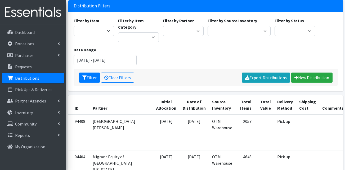
scroll to position [53, 0]
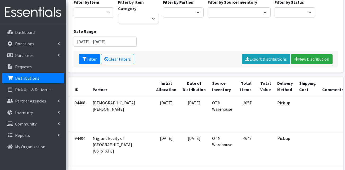
click at [165, 49] on div "Filter by Item Adult Briefs (Large) Adult Briefs (Medium) Adult Briefs (Small) …" at bounding box center [206, 25] width 268 height 52
click at [312, 58] on link "New Distribution" at bounding box center [312, 59] width 42 height 10
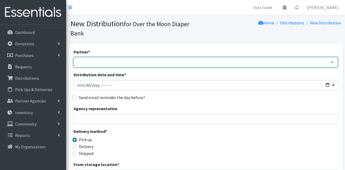
click at [102, 57] on select "AHJ Library System Amerigroup Back To School Event CCC Henderson Lighthouse CEM…" at bounding box center [206, 62] width 265 height 10
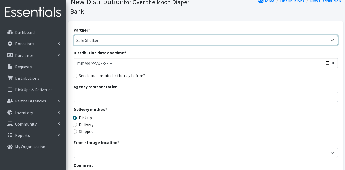
scroll to position [53, 0]
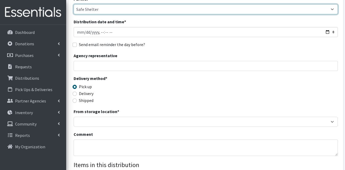
click at [98, 4] on select "AHJ Library System Amerigroup Back To School Event CCC [PERSON_NAME] Lighthouse…" at bounding box center [206, 9] width 265 height 10
select select "7312"
click at [74, 4] on select "AHJ Library System Amerigroup Back To School Event CCC [PERSON_NAME] Lighthouse…" at bounding box center [206, 9] width 265 height 10
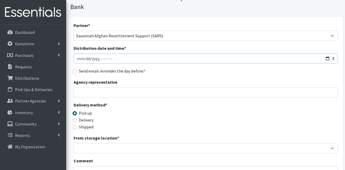
click at [84, 54] on input "Distribution date and time *" at bounding box center [206, 59] width 265 height 10
click at [106, 54] on input "Distribution date and time *" at bounding box center [206, 59] width 265 height 10
click at [114, 54] on input "Distribution date and time *" at bounding box center [206, 59] width 265 height 10
click at [112, 54] on input "Distribution date and time *" at bounding box center [206, 59] width 265 height 10
type input "2025-08-12T11:00"
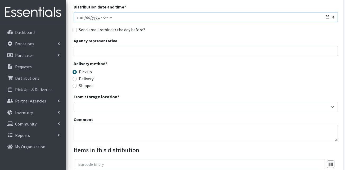
scroll to position [80, 0]
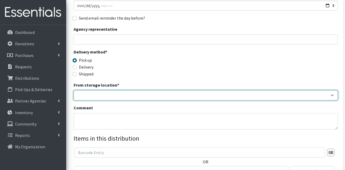
click at [123, 90] on select "OTM Warehouse" at bounding box center [206, 95] width 265 height 10
select select "385"
click at [74, 90] on select "OTM Warehouse" at bounding box center [206, 95] width 265 height 10
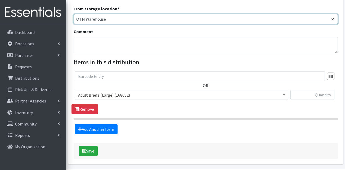
scroll to position [159, 0]
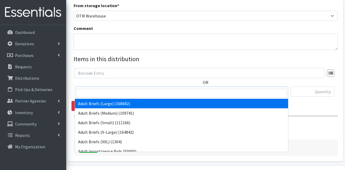
click at [109, 88] on span "Adult Briefs (Large) (168682)" at bounding box center [181, 91] width 207 height 7
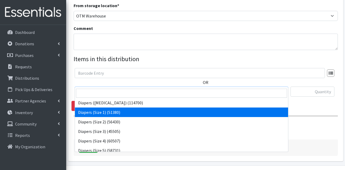
scroll to position [106, 0]
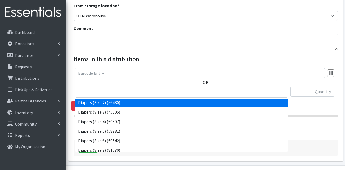
select select "13421"
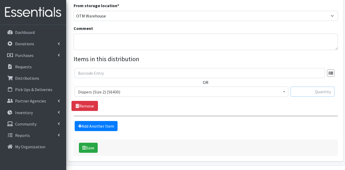
click at [308, 87] on input "text" at bounding box center [313, 92] width 44 height 10
type input "200"
click at [297, 70] on div "OR Adult Briefs (Large) (168682) Adult Briefs (Medium) (109741) Adult Briefs (S…" at bounding box center [206, 84] width 268 height 33
click at [91, 121] on link "Add Another Item" at bounding box center [96, 126] width 43 height 10
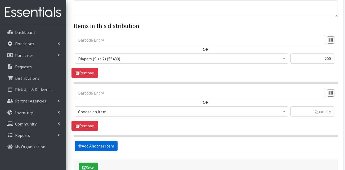
scroll to position [218, 0]
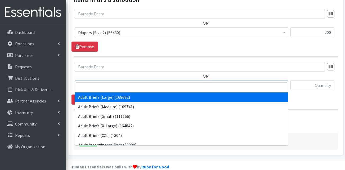
click at [125, 80] on span "Adult Briefs (Large) (168682)" at bounding box center [182, 85] width 214 height 10
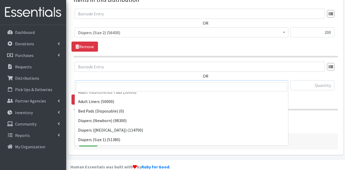
scroll to position [106, 0]
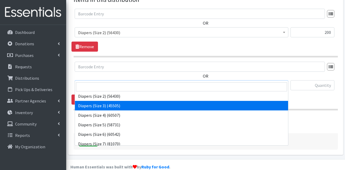
select select "13422"
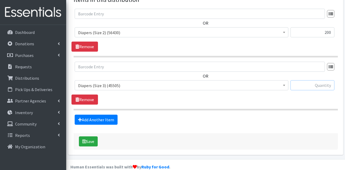
click at [311, 80] on input "text" at bounding box center [313, 85] width 44 height 10
type input "200"
click at [103, 115] on link "Add Another Item" at bounding box center [96, 120] width 43 height 10
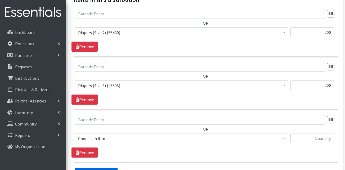
scroll to position [271, 0]
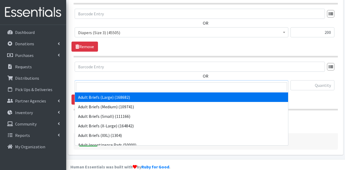
click at [117, 82] on span "Adult Briefs (Large) (168682)" at bounding box center [181, 85] width 207 height 7
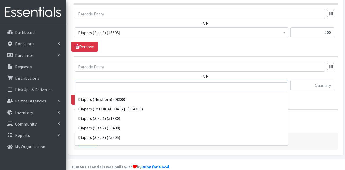
scroll to position [80, 0]
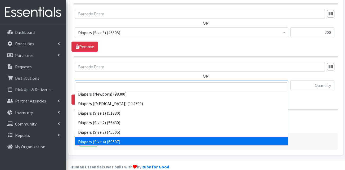
select select "13416"
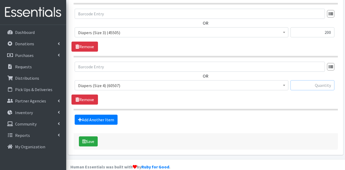
click at [313, 80] on input "text" at bounding box center [313, 85] width 44 height 10
type input "200"
click at [109, 115] on link "Add Another Item" at bounding box center [96, 120] width 43 height 10
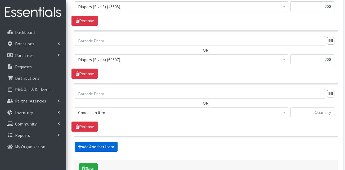
scroll to position [324, 0]
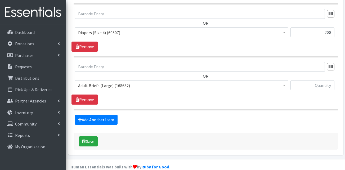
click at [117, 82] on span "Adult Briefs (Large) (168682)" at bounding box center [181, 85] width 207 height 7
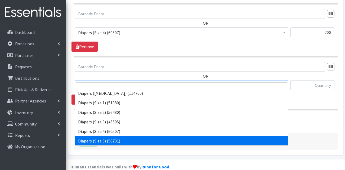
scroll to position [106, 0]
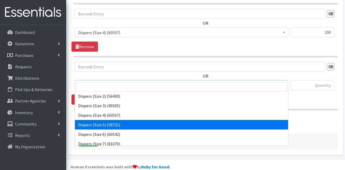
select select "13389"
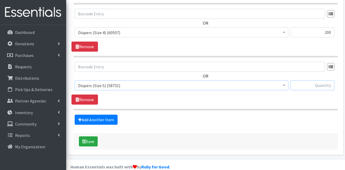
click at [318, 80] on input "text" at bounding box center [313, 85] width 44 height 10
type input "200"
click at [102, 115] on link "Add Another Item" at bounding box center [96, 120] width 43 height 10
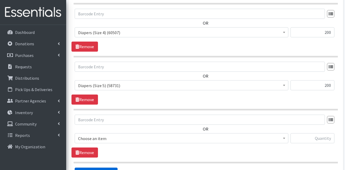
scroll to position [377, 0]
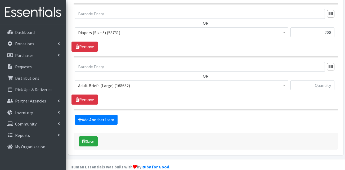
click at [111, 82] on span "Adult Briefs (Large) (168682)" at bounding box center [181, 85] width 207 height 7
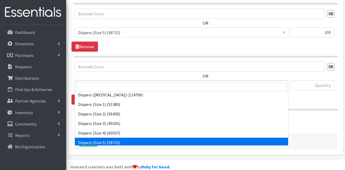
scroll to position [106, 0]
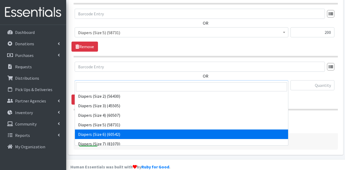
select select "13390"
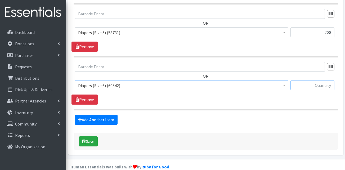
click at [310, 80] on input "text" at bounding box center [313, 85] width 44 height 10
type input "3"
type input "200"
click at [87, 115] on link "Add Another Item" at bounding box center [96, 120] width 43 height 10
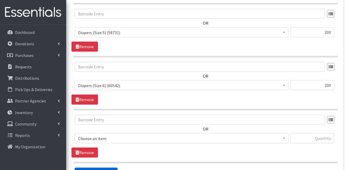
scroll to position [430, 0]
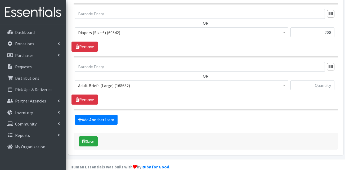
click at [117, 82] on span "Adult Briefs (Large) (168682)" at bounding box center [181, 85] width 207 height 7
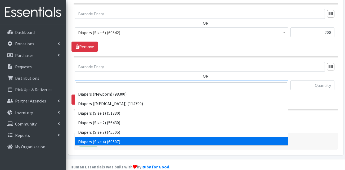
scroll to position [106, 0]
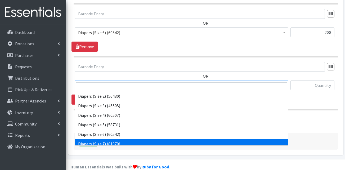
select select "13423"
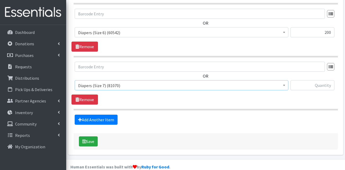
drag, startPoint x: 309, startPoint y: 83, endPoint x: 309, endPoint y: 78, distance: 4.5
click at [309, 80] on div at bounding box center [313, 87] width 44 height 14
click at [309, 80] on input "text" at bounding box center [313, 85] width 44 height 10
type input "100"
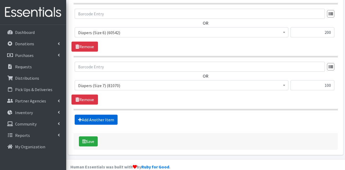
click at [94, 115] on link "Add Another Item" at bounding box center [96, 120] width 43 height 10
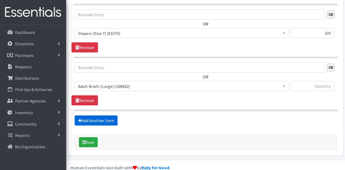
scroll to position [483, 0]
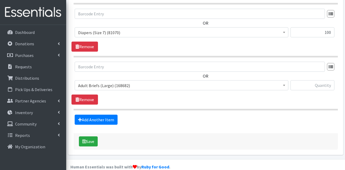
click at [102, 82] on span "Adult Briefs (Large) (168682)" at bounding box center [181, 85] width 207 height 7
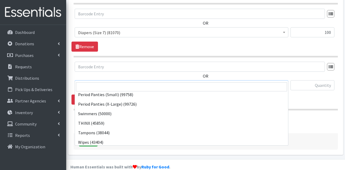
scroll to position [173, 0]
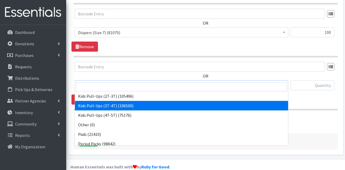
select select "13409"
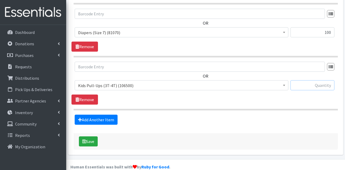
click at [309, 80] on input "text" at bounding box center [313, 85] width 44 height 10
type input "100"
click at [246, 94] on div "OR Adult Briefs (Large) (168682) Adult Briefs (Medium) (109741) Adult Briefs (S…" at bounding box center [206, 83] width 268 height 43
click at [94, 115] on link "Add Another Item" at bounding box center [96, 120] width 43 height 10
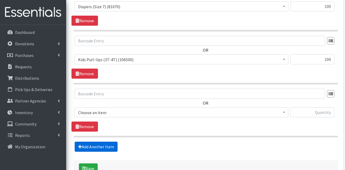
scroll to position [536, 0]
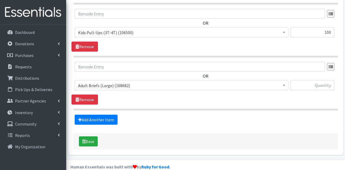
click at [105, 82] on span "Adult Briefs (Large) (168682)" at bounding box center [181, 85] width 207 height 7
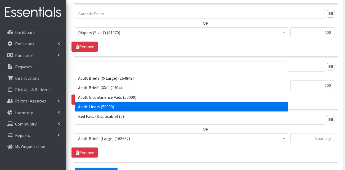
scroll to position [0, 0]
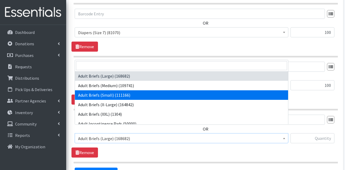
select select "13412"
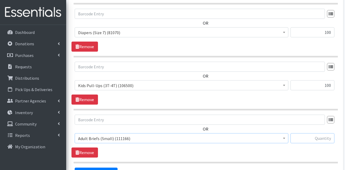
click at [305, 133] on input "text" at bounding box center [313, 138] width 44 height 10
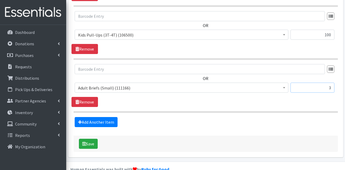
scroll to position [536, 0]
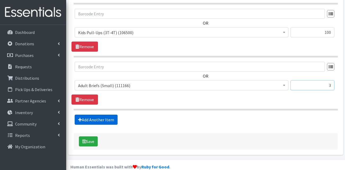
type input "3"
click at [95, 115] on link "Add Another Item" at bounding box center [96, 120] width 43 height 10
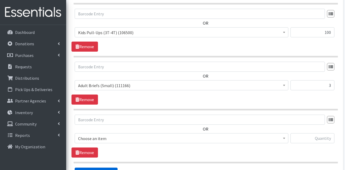
scroll to position [589, 0]
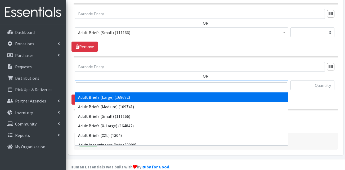
click at [119, 82] on span "Adult Briefs (Large) (168682)" at bounding box center [181, 85] width 207 height 7
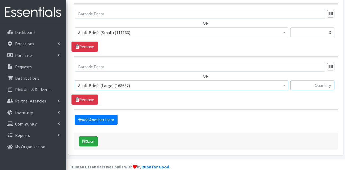
click at [320, 80] on input "text" at bounding box center [313, 85] width 44 height 10
type input "10"
click at [110, 115] on link "Add Another Item" at bounding box center [96, 120] width 43 height 10
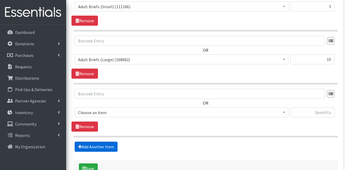
scroll to position [642, 0]
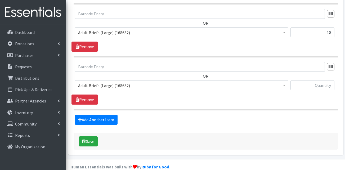
click at [114, 82] on span "Adult Briefs (Large) (168682)" at bounding box center [181, 85] width 207 height 7
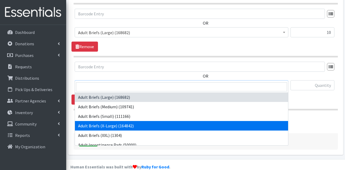
select select "15292"
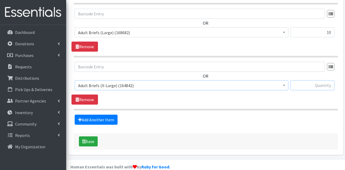
click at [304, 80] on input "text" at bounding box center [313, 85] width 44 height 10
type input "4"
click at [273, 115] on div "Add Another Item" at bounding box center [206, 120] width 268 height 10
click at [97, 115] on link "Add Another Item" at bounding box center [96, 120] width 43 height 10
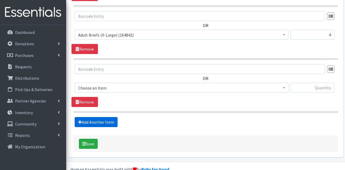
scroll to position [695, 0]
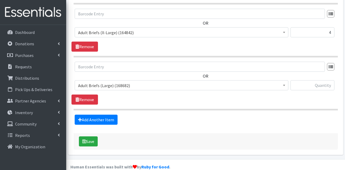
click at [116, 82] on span "Adult Briefs (Large) (168682)" at bounding box center [181, 85] width 207 height 7
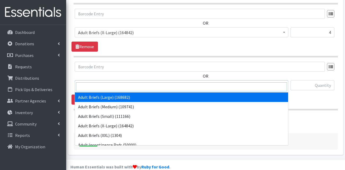
click at [113, 87] on input "search" at bounding box center [181, 86] width 211 height 9
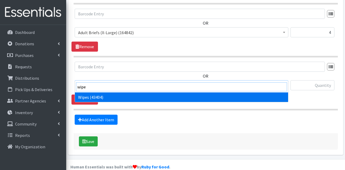
type input "wipe"
select select "13405"
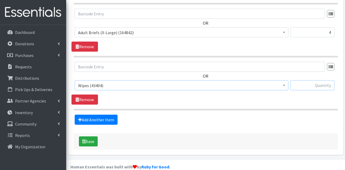
click at [320, 80] on input "text" at bounding box center [313, 85] width 44 height 10
type input "120"
click at [259, 115] on div "Add Another Item" at bounding box center [206, 120] width 268 height 10
click at [89, 115] on link "Add Another Item" at bounding box center [96, 120] width 43 height 10
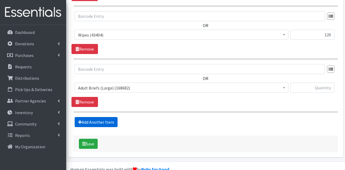
scroll to position [748, 0]
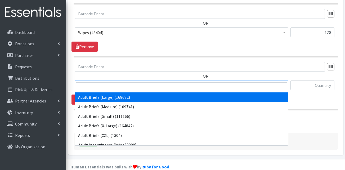
click at [105, 82] on span "Adult Briefs (Large) (168682)" at bounding box center [181, 85] width 207 height 7
click at [104, 85] on input "search" at bounding box center [181, 86] width 211 height 9
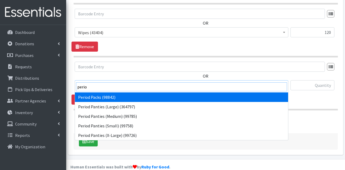
type input "perio"
select select "15291"
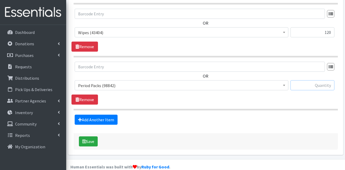
click at [321, 80] on input "text" at bounding box center [313, 85] width 44 height 10
type input "25"
click at [109, 115] on link "Add Another Item" at bounding box center [96, 120] width 43 height 10
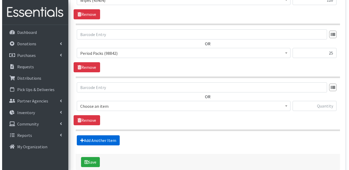
scroll to position [801, 0]
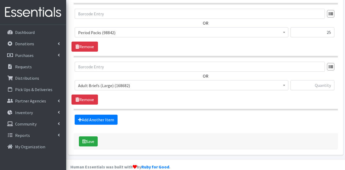
click at [111, 82] on span "Adult Briefs (Large) (168682)" at bounding box center [181, 85] width 207 height 7
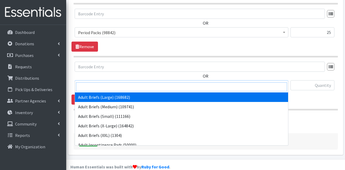
click at [109, 88] on input "search" at bounding box center [181, 86] width 211 height 9
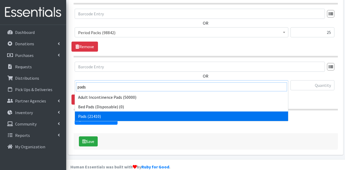
type input "pads"
select select "13402"
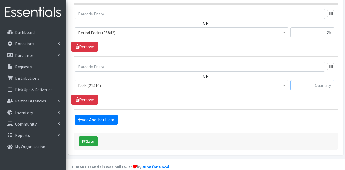
click at [307, 80] on input "text" at bounding box center [313, 85] width 44 height 10
type input "20"
click at [298, 97] on section "OR Adult Briefs (Large) (168682) Adult Briefs (Medium) (109741) Adult Briefs (S…" at bounding box center [206, 86] width 265 height 49
click at [87, 136] on button "Save" at bounding box center [88, 141] width 19 height 10
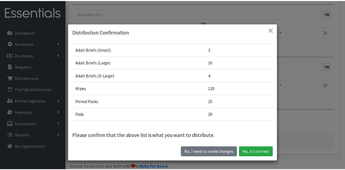
scroll to position [131, 0]
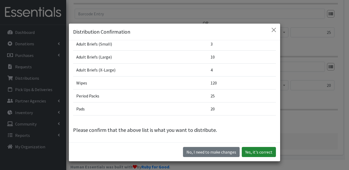
click at [257, 151] on button "Yes, it's correct" at bounding box center [259, 152] width 34 height 10
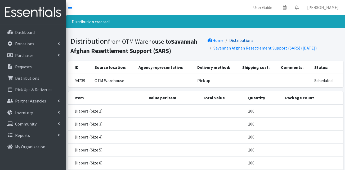
click at [242, 41] on link "Distributions" at bounding box center [242, 40] width 24 height 5
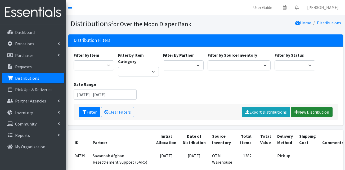
click at [318, 113] on link "New Distribution" at bounding box center [312, 112] width 42 height 10
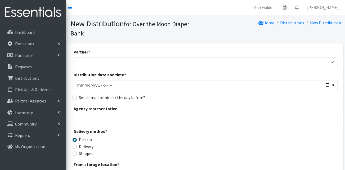
select select "7313"
click at [74, 57] on select "AHJ Library System Amerigroup Back To School Event CCC [PERSON_NAME] Lighthouse…" at bounding box center [206, 62] width 265 height 10
click at [83, 80] on input "Distribution date and time *" at bounding box center [206, 85] width 265 height 10
type input "[DATE]T23:59"
click at [99, 80] on input "Distribution date and time *" at bounding box center [206, 85] width 265 height 10
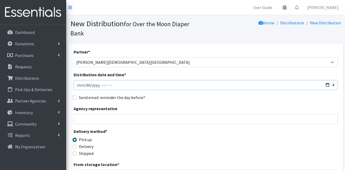
type input "[DATE]T13:30"
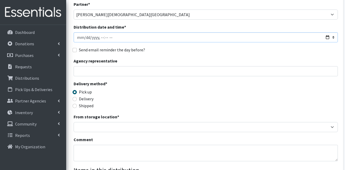
scroll to position [53, 0]
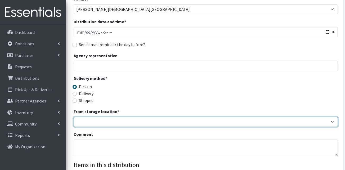
click at [100, 117] on select "OTM Warehouse" at bounding box center [206, 122] width 265 height 10
select select "385"
click at [74, 117] on select "OTM Warehouse" at bounding box center [206, 122] width 265 height 10
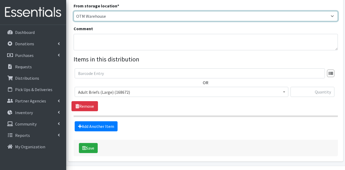
scroll to position [159, 0]
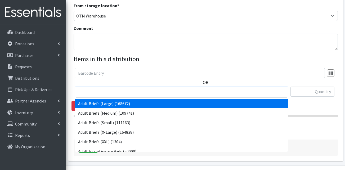
click at [98, 88] on span "Adult Briefs (Large) (168672)" at bounding box center [181, 91] width 207 height 7
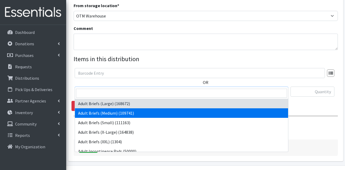
scroll to position [133, 0]
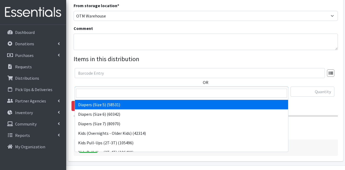
select select "13389"
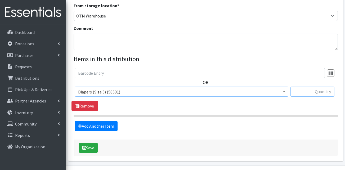
click at [303, 87] on input "text" at bounding box center [313, 92] width 44 height 10
type input "150"
click at [107, 121] on link "Add Another Item" at bounding box center [96, 126] width 43 height 10
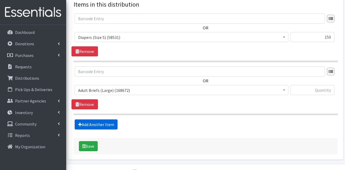
scroll to position [218, 0]
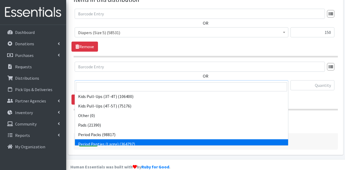
scroll to position [173, 0]
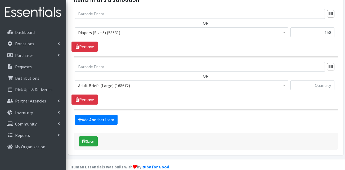
click at [118, 82] on span "Adult Briefs (Large) (168672)" at bounding box center [181, 85] width 207 height 7
click at [307, 115] on div "Add Another Item" at bounding box center [206, 120] width 268 height 10
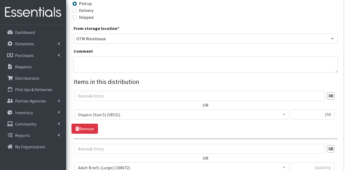
scroll to position [59, 0]
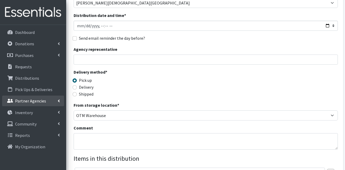
click at [42, 103] on p "Partner Agencies" at bounding box center [30, 100] width 31 height 5
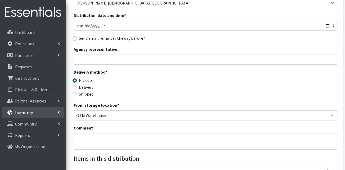
click at [35, 114] on link "Inventory" at bounding box center [33, 112] width 62 height 11
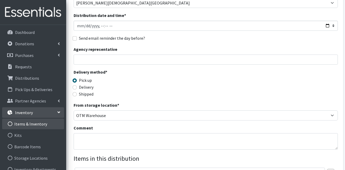
click at [39, 125] on link "Items & Inventory" at bounding box center [33, 124] width 62 height 11
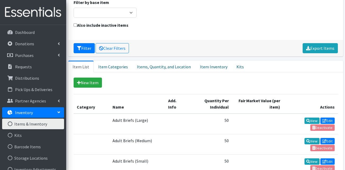
scroll to position [80, 0]
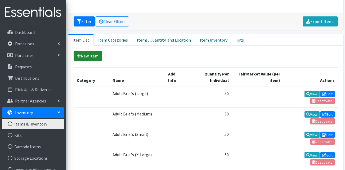
click at [98, 58] on link "New Item" at bounding box center [88, 56] width 28 height 10
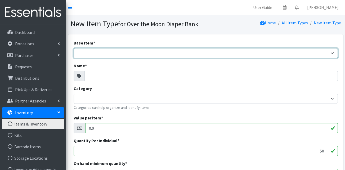
click at [164, 55] on select "Adult Briefs (Large/X-Large) Adult Briefs (Medium/Large) Adult Briefs (Small/Me…" at bounding box center [206, 53] width 265 height 10
select select "pullup_56t"
click at [74, 48] on select "Adult Briefs (Large/X-Large) Adult Briefs (Medium/Large) Adult Briefs (Small/Me…" at bounding box center [206, 53] width 265 height 10
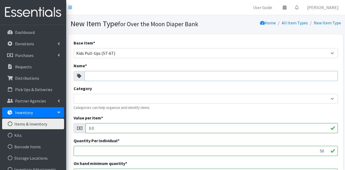
click at [125, 76] on input "Name *" at bounding box center [212, 76] width 254 height 10
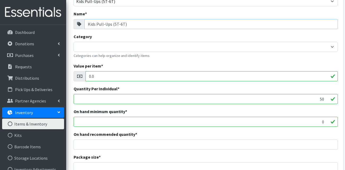
scroll to position [53, 0]
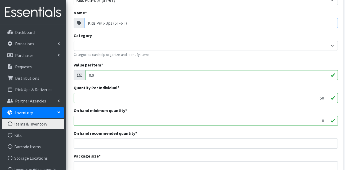
type input "Kids Pull-Ups (5T-6T)"
drag, startPoint x: 132, startPoint y: 61, endPoint x: 132, endPoint y: 69, distance: 7.7
click at [132, 61] on div "Base Item * Adult Briefs (Large/X-Large) Adult Briefs (Medium/Large) Adult Brie…" at bounding box center [205, 114] width 275 height 266
click at [132, 97] on input "50" at bounding box center [206, 98] width 265 height 10
drag, startPoint x: 138, startPoint y: 99, endPoint x: 279, endPoint y: 101, distance: 140.2
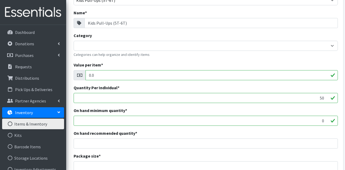
click at [279, 101] on input "50" at bounding box center [206, 98] width 265 height 10
drag, startPoint x: 276, startPoint y: 102, endPoint x: 340, endPoint y: 100, distance: 64.5
click at [334, 104] on div "Base Item * Adult Briefs (Large/X-Large) Adult Briefs (Medium/Large) Adult Brie…" at bounding box center [205, 114] width 275 height 266
click at [288, 118] on input "0" at bounding box center [206, 121] width 265 height 10
drag, startPoint x: 314, startPoint y: 95, endPoint x: 335, endPoint y: 97, distance: 21.3
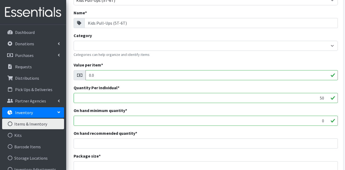
click at [335, 97] on input "50" at bounding box center [206, 98] width 265 height 10
type input "25"
click at [307, 90] on div "Quantity Per Individual * 25" at bounding box center [206, 94] width 265 height 19
click at [286, 124] on input "0" at bounding box center [206, 121] width 265 height 10
drag, startPoint x: 302, startPoint y: 122, endPoint x: 328, endPoint y: 123, distance: 26.2
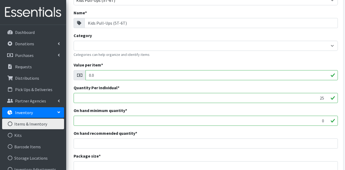
click at [328, 123] on input "0" at bounding box center [206, 121] width 265 height 10
type input "1000000"
click at [321, 130] on div "Base Item * Adult Briefs (Large/X-Large) Adult Briefs (Medium/Large) Adult Brie…" at bounding box center [205, 114] width 275 height 266
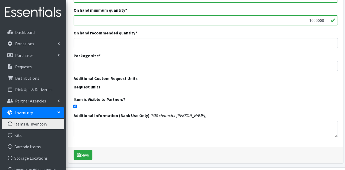
scroll to position [144, 0]
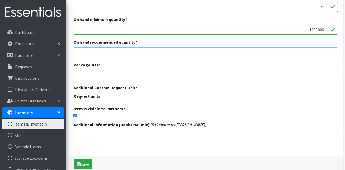
click at [151, 52] on input "number" at bounding box center [206, 52] width 265 height 10
click at [77, 164] on icon "submit" at bounding box center [79, 164] width 4 height 4
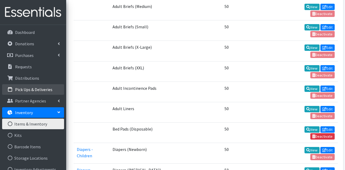
scroll to position [212, 0]
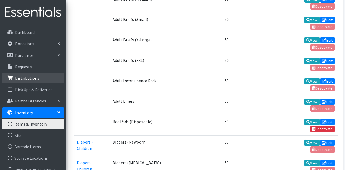
click at [28, 78] on p "Distributions" at bounding box center [27, 78] width 24 height 5
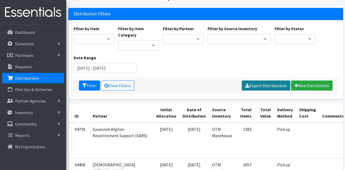
scroll to position [27, 0]
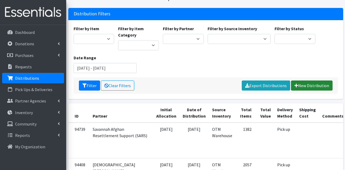
click at [311, 85] on link "New Distribution" at bounding box center [312, 86] width 42 height 10
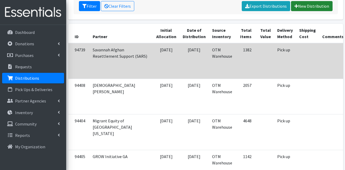
scroll to position [126, 0]
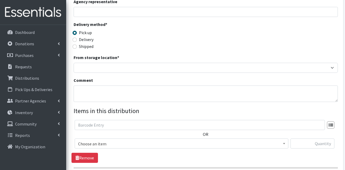
scroll to position [80, 0]
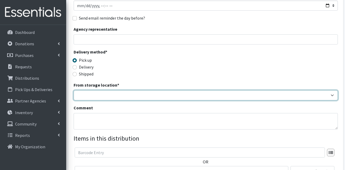
drag, startPoint x: 122, startPoint y: 88, endPoint x: 120, endPoint y: 91, distance: 4.3
click at [122, 90] on select "OTM Warehouse" at bounding box center [206, 95] width 265 height 10
select select "385"
click at [74, 90] on select "OTM Warehouse" at bounding box center [206, 95] width 265 height 10
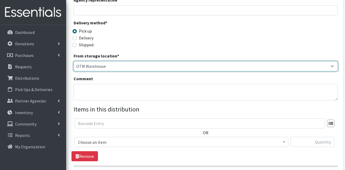
scroll to position [159, 0]
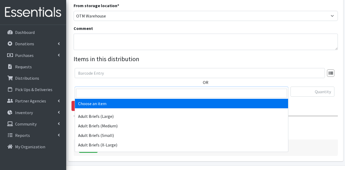
click at [102, 88] on span "Choose an item" at bounding box center [181, 91] width 207 height 7
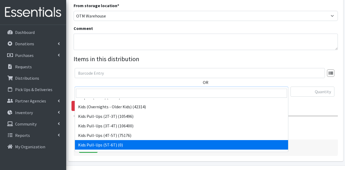
select select "15559"
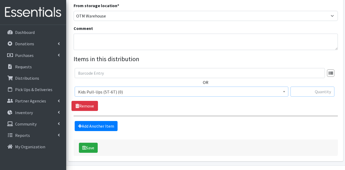
click at [302, 87] on input "text" at bounding box center [313, 92] width 44 height 10
type input "3"
click at [88, 143] on button "Save" at bounding box center [88, 148] width 19 height 10
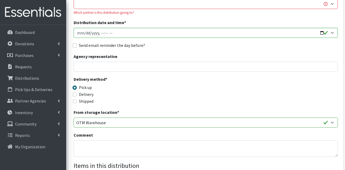
scroll to position [0, 0]
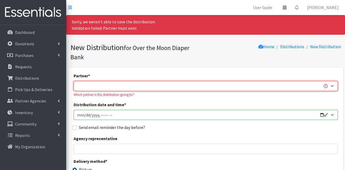
click at [98, 81] on select "AHJ Library System Amerigroup Back To School Event CCC Henderson Lighthouse CEM…" at bounding box center [206, 86] width 265 height 10
select select "7313"
click at [74, 81] on select "AHJ Library System Amerigroup Back To School Event CCC Henderson Lighthouse CEM…" at bounding box center [206, 86] width 265 height 10
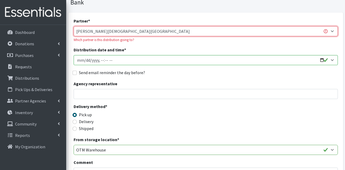
scroll to position [53, 0]
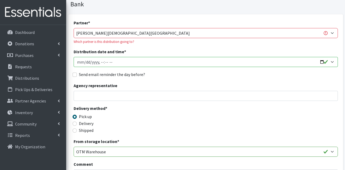
click at [84, 57] on input "Distribution date and time *" at bounding box center [206, 62] width 265 height 10
type input "2025-08-13T23:59"
click at [105, 57] on input "Distribution date and time *" at bounding box center [206, 62] width 265 height 10
click at [100, 57] on input "Distribution date and time *" at bounding box center [206, 62] width 265 height 10
type input "2025-08-13T13:00"
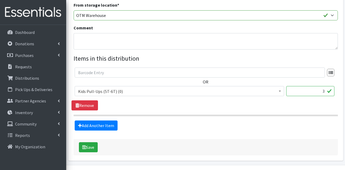
scroll to position [195, 0]
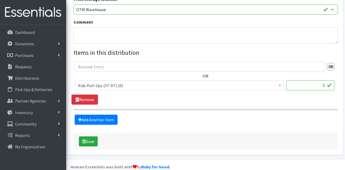
click at [98, 105] on fieldset "Items in this distribution OR Adult Briefs (Large) (168672) Adult Briefs (Mediu…" at bounding box center [206, 86] width 265 height 77
click at [97, 115] on link "Add Another Item" at bounding box center [96, 120] width 43 height 10
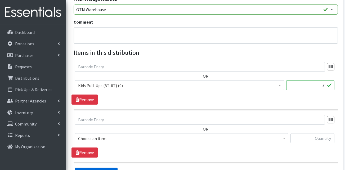
scroll to position [248, 0]
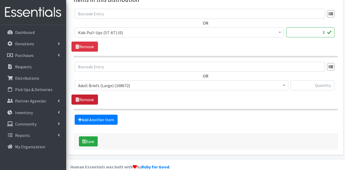
click at [87, 95] on link "Remove" at bounding box center [85, 100] width 27 height 10
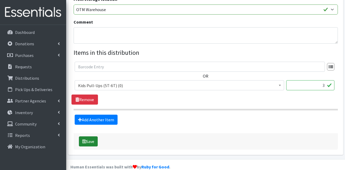
click at [90, 137] on button "Save" at bounding box center [88, 141] width 19 height 10
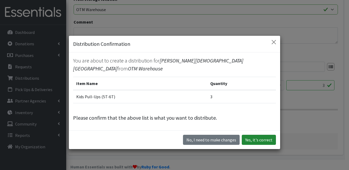
click at [256, 140] on button "Yes, it's correct" at bounding box center [259, 140] width 34 height 10
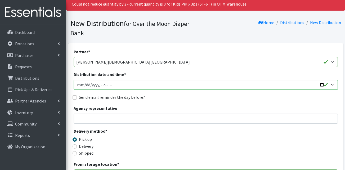
scroll to position [106, 0]
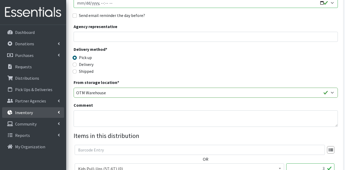
click at [42, 113] on link "Inventory" at bounding box center [33, 112] width 62 height 11
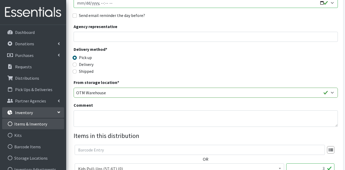
click at [42, 127] on link "Items & Inventory" at bounding box center [33, 124] width 62 height 11
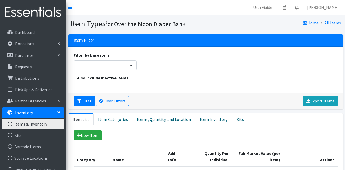
scroll to position [530, 0]
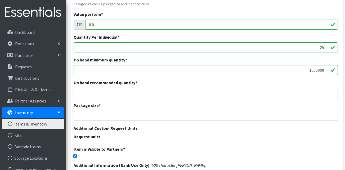
scroll to position [106, 0]
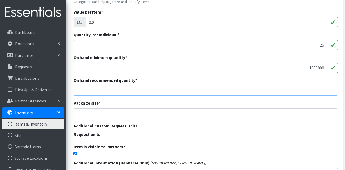
click at [186, 90] on input "number" at bounding box center [206, 91] width 265 height 10
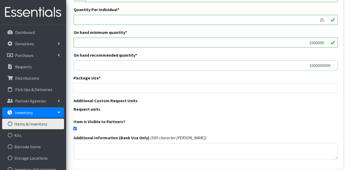
scroll to position [171, 0]
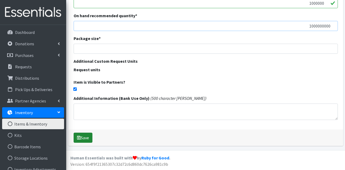
type input "1000000000"
click at [78, 139] on icon "submit" at bounding box center [79, 138] width 4 height 4
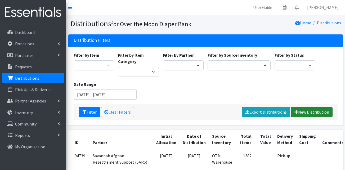
click at [312, 113] on link "New Distribution" at bounding box center [312, 112] width 42 height 10
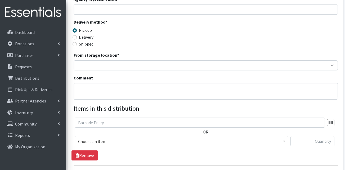
scroll to position [80, 0]
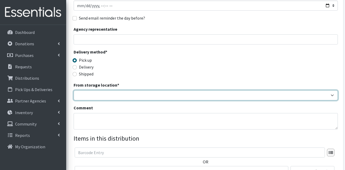
click at [103, 90] on select "OTM Warehouse" at bounding box center [206, 95] width 265 height 10
click at [98, 90] on select "OTM Warehouse" at bounding box center [206, 95] width 265 height 10
click at [145, 90] on select "OTM Warehouse" at bounding box center [206, 95] width 265 height 10
select select "385"
click at [74, 90] on select "OTM Warehouse" at bounding box center [206, 95] width 265 height 10
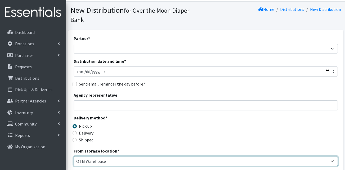
scroll to position [0, 0]
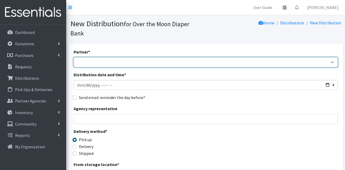
click at [104, 57] on select "AHJ Library System Amerigroup Back To School Event CCC Henderson Lighthouse CEM…" at bounding box center [206, 62] width 265 height 10
click at [74, 57] on select "AHJ Library System Amerigroup Back To School Event CCC Henderson Lighthouse CEM…" at bounding box center [206, 62] width 265 height 10
click at [97, 57] on select "AHJ Library System Amerigroup Back To School Event CCC Henderson Lighthouse CEM…" at bounding box center [206, 62] width 265 height 10
select select "7313"
click at [74, 57] on select "AHJ Library System Amerigroup Back To School Event CCC Henderson Lighthouse CEM…" at bounding box center [206, 62] width 265 height 10
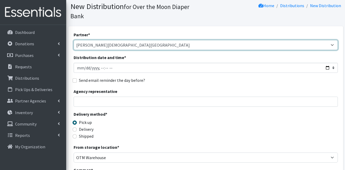
scroll to position [27, 0]
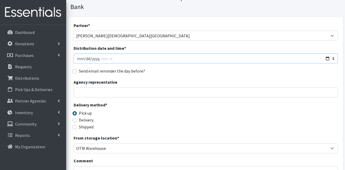
click at [85, 54] on input "Distribution date and time *" at bounding box center [206, 59] width 265 height 10
type input "2025-08-13T23:59"
click at [100, 54] on input "Distribution date and time *" at bounding box center [206, 59] width 265 height 10
type input "2025-08-13T13:00"
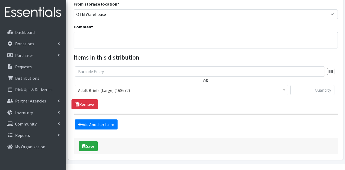
scroll to position [165, 0]
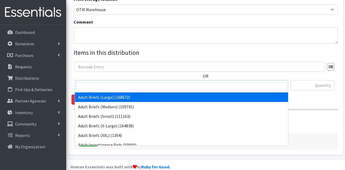
click at [107, 80] on span "Adult Briefs (Large) (168672)" at bounding box center [182, 85] width 214 height 10
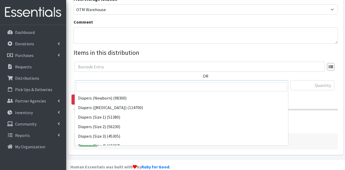
scroll to position [159, 0]
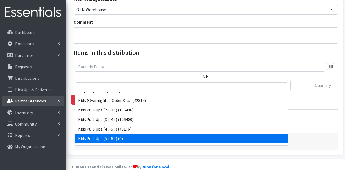
click at [44, 104] on link "Partner Agencies" at bounding box center [33, 101] width 62 height 11
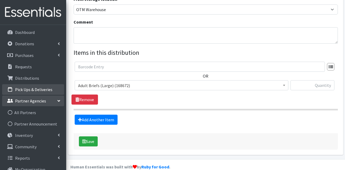
click at [44, 95] on li "Pick Ups & Deliveries" at bounding box center [33, 89] width 62 height 11
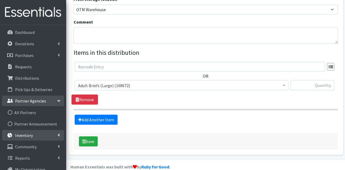
click at [37, 139] on link "Inventory" at bounding box center [33, 135] width 62 height 11
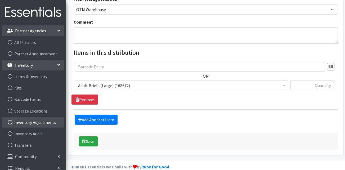
scroll to position [76, 0]
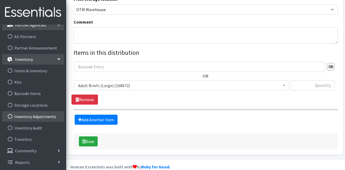
click at [43, 114] on link "Inventory Adjustments" at bounding box center [33, 116] width 62 height 11
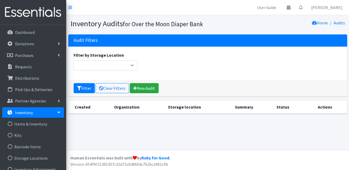
scroll to position [53, 0]
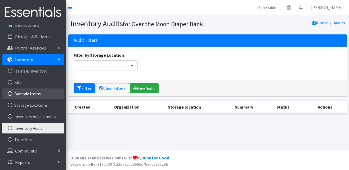
click at [30, 92] on link "Barcode Items" at bounding box center [33, 94] width 62 height 11
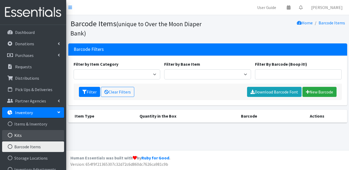
click at [23, 134] on link "Kits" at bounding box center [33, 135] width 62 height 11
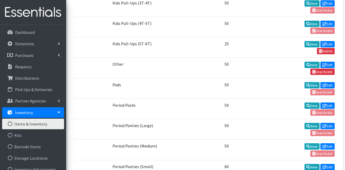
scroll to position [557, 0]
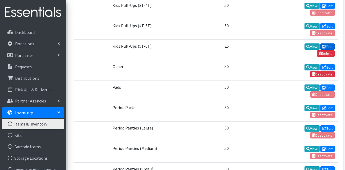
click at [321, 47] on link "Edit" at bounding box center [328, 46] width 14 height 6
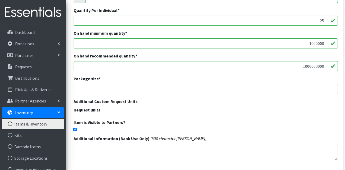
scroll to position [133, 0]
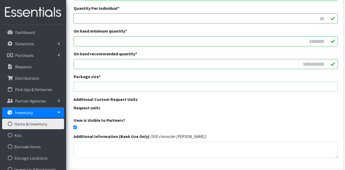
click at [198, 87] on input "number" at bounding box center [206, 87] width 265 height 10
type input "100000000"
click at [236, 101] on div "Additional Custom Request Units Request units" at bounding box center [206, 104] width 265 height 17
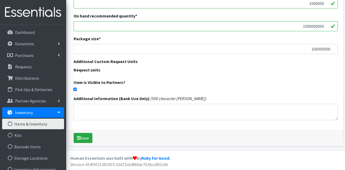
scroll to position [171, 0]
click at [89, 138] on button "Save" at bounding box center [83, 138] width 19 height 10
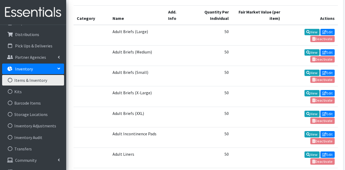
scroll to position [53, 0]
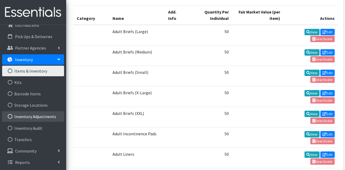
click at [46, 120] on link "Inventory Adjustments" at bounding box center [33, 116] width 62 height 11
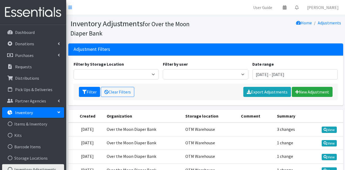
scroll to position [51, 0]
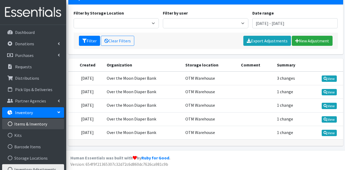
click at [36, 123] on link "Items & Inventory" at bounding box center [33, 124] width 62 height 11
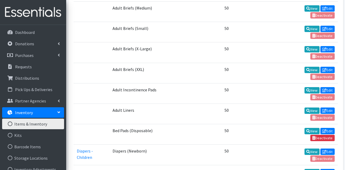
scroll to position [53, 0]
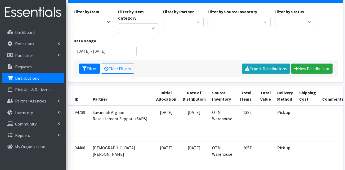
scroll to position [106, 0]
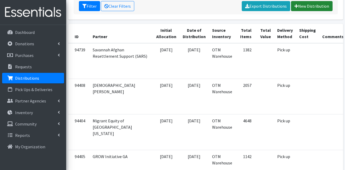
click at [311, 6] on link "New Distribution" at bounding box center [312, 6] width 42 height 10
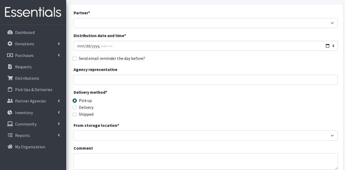
scroll to position [53, 0]
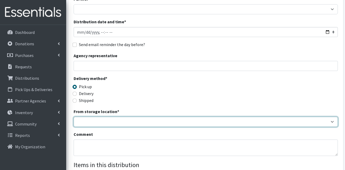
click at [107, 117] on select "OTM Warehouse" at bounding box center [206, 122] width 265 height 10
select select "385"
click at [74, 117] on select "OTM Warehouse" at bounding box center [206, 122] width 265 height 10
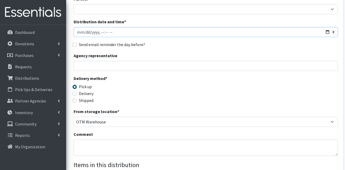
click at [85, 27] on input "Distribution date and time *" at bounding box center [206, 32] width 265 height 10
type input "[DATE]T23:59"
click at [100, 27] on input "Distribution date and time *" at bounding box center [206, 32] width 265 height 10
type input "[DATE]T13:00"
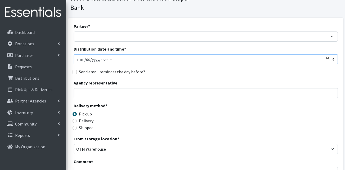
scroll to position [0, 0]
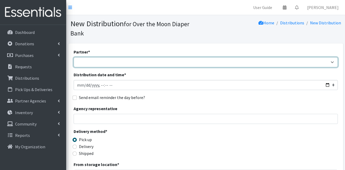
click at [107, 57] on select "AHJ Library System Amerigroup Back To School Event CCC [PERSON_NAME] Lighthouse…" at bounding box center [206, 62] width 265 height 10
select select "7313"
click at [74, 57] on select "AHJ Library System Amerigroup Back To School Event CCC Henderson Lighthouse CEM…" at bounding box center [206, 62] width 265 height 10
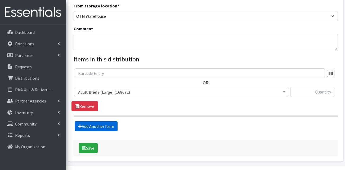
scroll to position [159, 0]
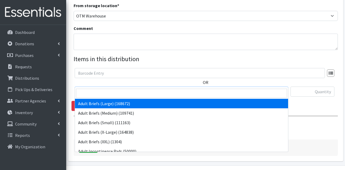
click at [110, 88] on span "Adult Briefs (Large) (168672)" at bounding box center [181, 91] width 207 height 7
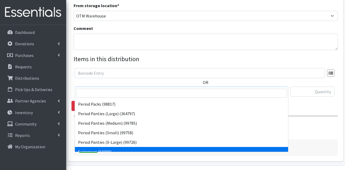
scroll to position [182, 0]
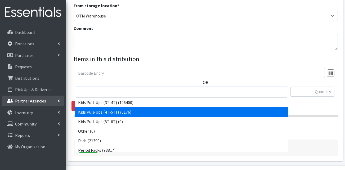
click at [42, 104] on link "Partner Agencies" at bounding box center [33, 101] width 62 height 11
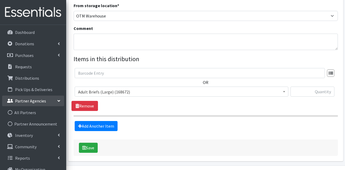
click at [42, 104] on link "Partner Agencies" at bounding box center [33, 101] width 62 height 11
click at [46, 103] on link "Partner Agencies" at bounding box center [33, 101] width 62 height 11
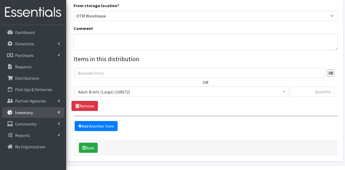
click at [45, 115] on link "Inventory" at bounding box center [33, 112] width 62 height 11
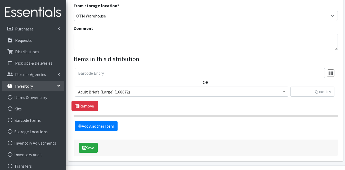
scroll to position [53, 0]
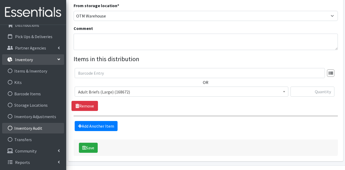
click at [34, 131] on link "Inventory Audit" at bounding box center [33, 128] width 62 height 11
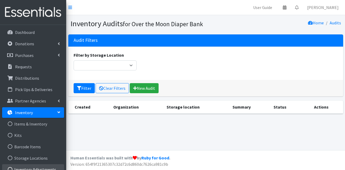
click at [41, 164] on link "Inventory Adjustments" at bounding box center [33, 169] width 62 height 11
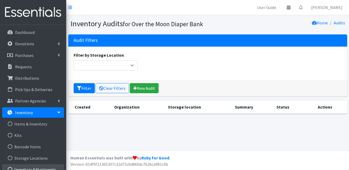
scroll to position [27, 0]
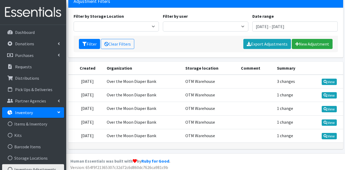
scroll to position [51, 0]
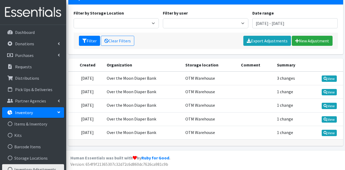
click at [141, 76] on td "Over the Moon Diaper Bank" at bounding box center [143, 79] width 79 height 14
click at [326, 79] on icon at bounding box center [326, 79] width 4 height 4
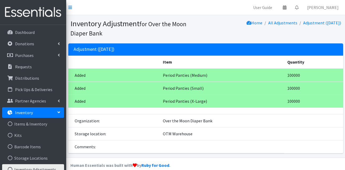
click at [189, 78] on td "Period Panties (Medium)" at bounding box center [222, 75] width 125 height 13
click at [199, 88] on td "Period Panties (Small)" at bounding box center [222, 88] width 125 height 13
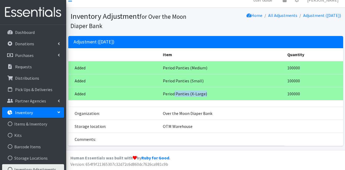
drag, startPoint x: 173, startPoint y: 93, endPoint x: 235, endPoint y: 90, distance: 62.6
click at [235, 90] on td "Period Panties (X-Large)" at bounding box center [222, 93] width 125 height 13
click at [280, 16] on link "All Adjustments" at bounding box center [282, 15] width 29 height 5
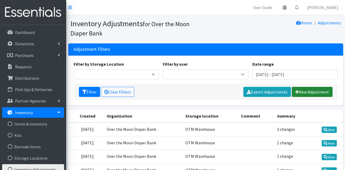
click at [308, 90] on link "New Adjustment" at bounding box center [312, 92] width 41 height 10
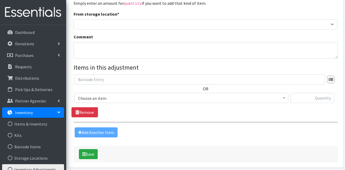
scroll to position [80, 0]
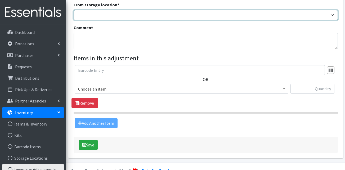
click at [122, 18] on select "OTM Warehouse Website Donation Event Donation" at bounding box center [206, 15] width 265 height 10
select select "385"
click at [74, 10] on select "OTM Warehouse Website Donation Event Donation" at bounding box center [206, 15] width 265 height 10
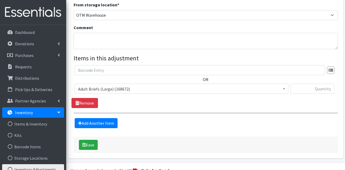
click at [108, 90] on span "Adult Briefs (Large) (168672)" at bounding box center [181, 88] width 207 height 7
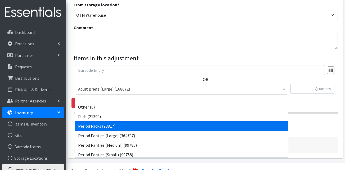
scroll to position [186, 0]
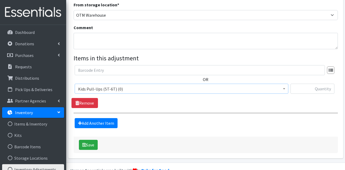
select select "15559"
click at [314, 89] on input "text" at bounding box center [313, 89] width 44 height 10
type input "100000"
click at [89, 145] on button "Save" at bounding box center [88, 145] width 19 height 10
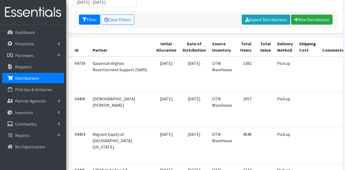
scroll to position [80, 0]
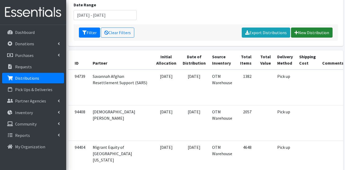
click at [311, 37] on link "New Distribution" at bounding box center [312, 33] width 42 height 10
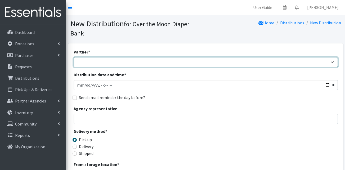
click at [95, 57] on select "AHJ Library System Amerigroup Back To School Event CCC Henderson Lighthouse CEM…" at bounding box center [206, 62] width 265 height 10
select select "7313"
click at [74, 57] on select "AHJ Library System Amerigroup Back To School Event CCC Henderson Lighthouse CEM…" at bounding box center [206, 62] width 265 height 10
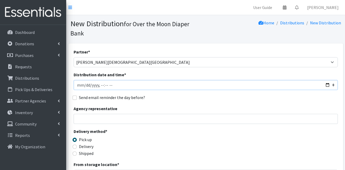
click at [85, 80] on input "Distribution date and time *" at bounding box center [206, 85] width 265 height 10
type input "2025-08-13T23:59"
click at [100, 80] on input "Distribution date and time *" at bounding box center [206, 85] width 265 height 10
type input "2025-08-13T13:00"
click at [116, 114] on input "Agency representative" at bounding box center [206, 119] width 265 height 10
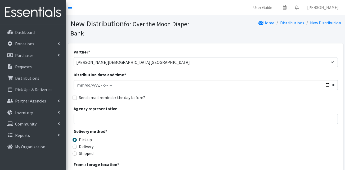
drag, startPoint x: 231, startPoint y: 137, endPoint x: 229, endPoint y: 135, distance: 2.8
click at [231, 137] on div "Delivery method * Pick up Delivery Shipped Shipping cost" at bounding box center [206, 144] width 265 height 33
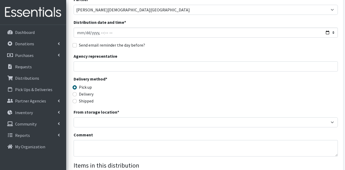
scroll to position [53, 0]
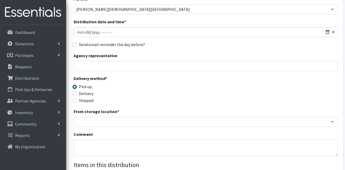
click at [98, 108] on div "From storage location * OTM Warehouse" at bounding box center [206, 117] width 265 height 19
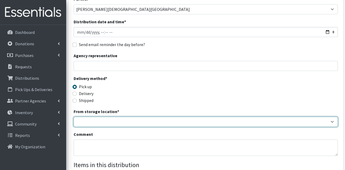
drag, startPoint x: 97, startPoint y: 114, endPoint x: 97, endPoint y: 119, distance: 4.8
click at [97, 117] on select "OTM Warehouse" at bounding box center [206, 122] width 265 height 10
select select "385"
click at [74, 117] on select "OTM Warehouse" at bounding box center [206, 122] width 265 height 10
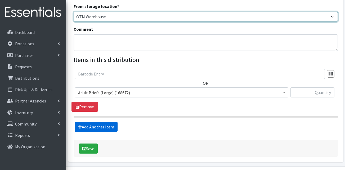
scroll to position [159, 0]
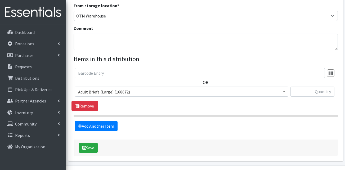
click at [113, 88] on span "Adult Briefs (Large) (168672)" at bounding box center [181, 91] width 207 height 7
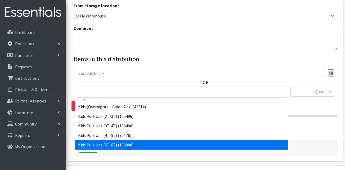
select select "15559"
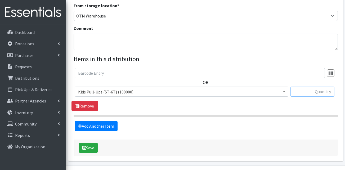
click at [318, 87] on input "text" at bounding box center [313, 92] width 44 height 10
type input "3"
click at [108, 121] on link "Add Another Item" at bounding box center [96, 126] width 43 height 10
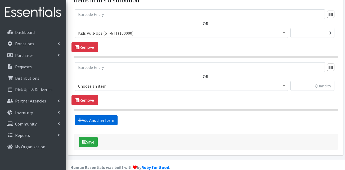
scroll to position [218, 0]
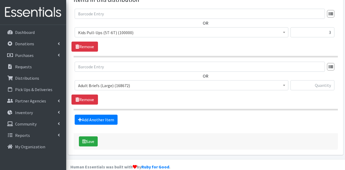
click at [112, 82] on span "Adult Briefs (Large) (168672)" at bounding box center [181, 85] width 207 height 7
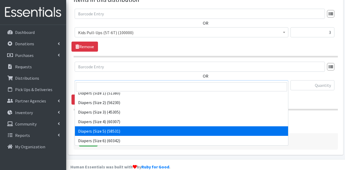
scroll to position [133, 0]
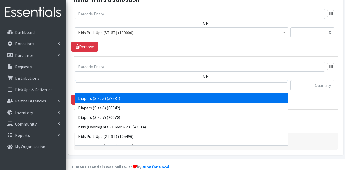
select select "13389"
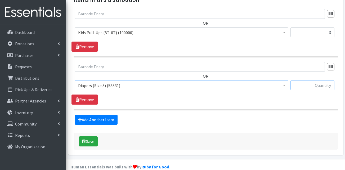
click at [310, 80] on input "text" at bounding box center [313, 85] width 44 height 10
type input "150"
click at [278, 102] on fieldset "Items in this distribution OR Adult Briefs (Large) (168672) Adult Briefs (Mediu…" at bounding box center [206, 60] width 265 height 130
click at [100, 115] on link "Add Another Item" at bounding box center [96, 120] width 43 height 10
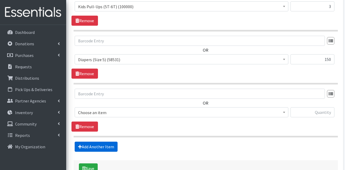
scroll to position [271, 0]
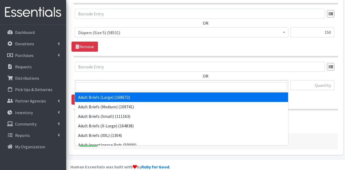
click at [98, 82] on span "Adult Briefs (Large) (168672)" at bounding box center [181, 85] width 207 height 7
click at [102, 87] on input "search" at bounding box center [181, 86] width 211 height 9
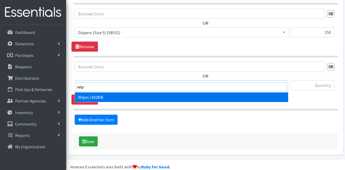
type input "wip"
drag, startPoint x: 100, startPoint y: 97, endPoint x: 135, endPoint y: 96, distance: 35.5
select select "13405"
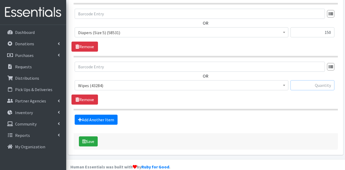
click at [307, 80] on input "text" at bounding box center [313, 85] width 44 height 10
type input "24"
click at [291, 115] on div "Add Another Item" at bounding box center [206, 120] width 268 height 10
click at [113, 115] on link "Add Another Item" at bounding box center [96, 120] width 43 height 10
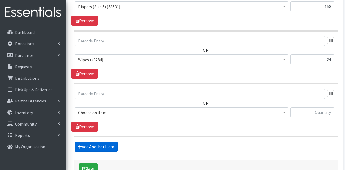
scroll to position [324, 0]
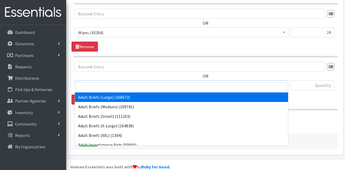
click at [111, 82] on span "Adult Briefs (Large) (168672)" at bounding box center [181, 85] width 207 height 7
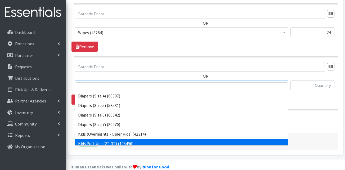
scroll to position [133, 0]
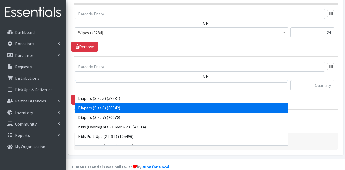
select select "13390"
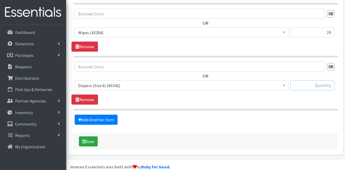
click at [301, 80] on input "text" at bounding box center [313, 85] width 44 height 10
type input "200"
click at [107, 115] on link "Add Another Item" at bounding box center [96, 120] width 43 height 10
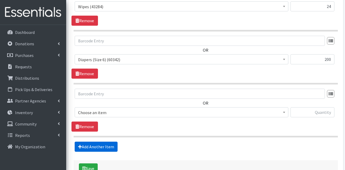
scroll to position [377, 0]
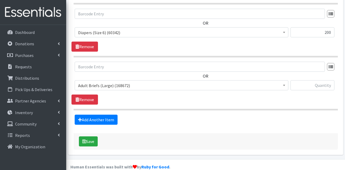
click at [120, 82] on span "Adult Briefs (Large) (168672)" at bounding box center [181, 85] width 207 height 7
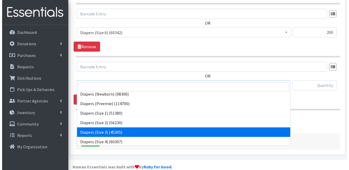
scroll to position [106, 0]
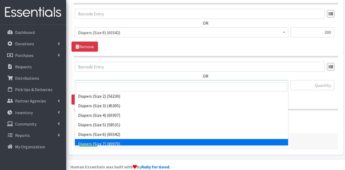
select select "13423"
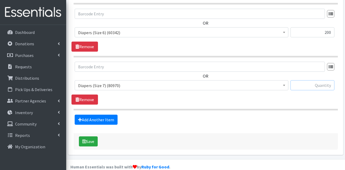
click at [323, 80] on input "text" at bounding box center [313, 85] width 44 height 10
type input "2"
type input "100"
click at [96, 136] on button "Save" at bounding box center [88, 141] width 19 height 10
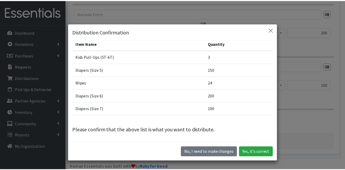
scroll to position [0, 0]
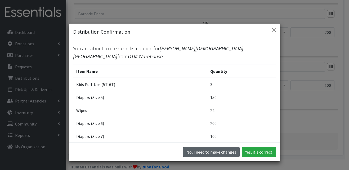
click at [223, 152] on button "No, I need to make changes" at bounding box center [211, 152] width 57 height 10
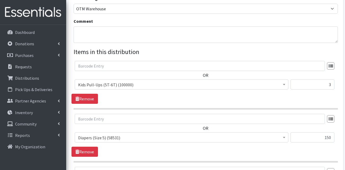
scroll to position [165, 0]
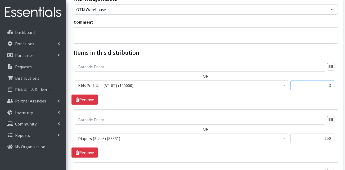
drag, startPoint x: 319, startPoint y: 80, endPoint x: 341, endPoint y: 80, distance: 22.0
click at [341, 80] on div "Partner * AHJ Library System Amerigroup Back To School Event CCC Henderson Ligh…" at bounding box center [205, 122] width 275 height 489
type input "75"
click at [306, 49] on div "Items in this distribution" at bounding box center [206, 54] width 265 height 12
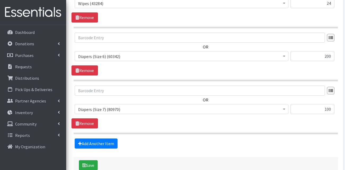
scroll to position [377, 0]
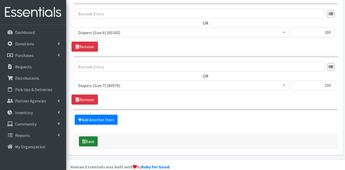
click at [92, 136] on button "Save" at bounding box center [88, 141] width 19 height 10
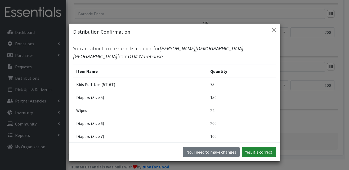
click at [249, 153] on button "Yes, it's correct" at bounding box center [259, 152] width 34 height 10
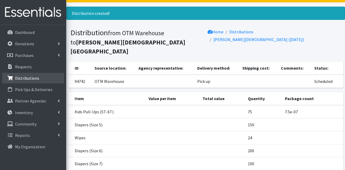
scroll to position [17, 0]
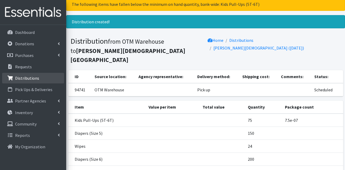
click at [30, 78] on p "Distributions" at bounding box center [27, 78] width 24 height 5
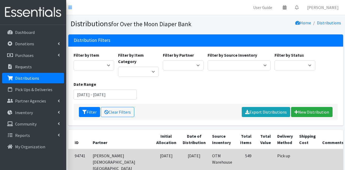
scroll to position [80, 0]
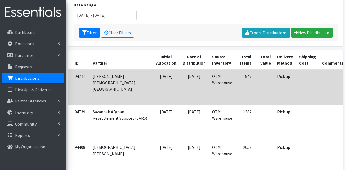
click at [255, 81] on td at bounding box center [264, 88] width 19 height 36
click at [296, 95] on td at bounding box center [307, 88] width 23 height 36
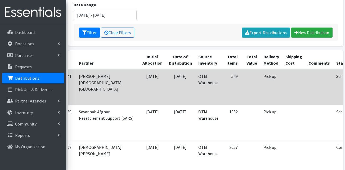
scroll to position [0, 21]
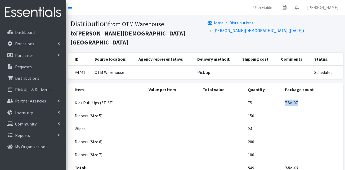
drag, startPoint x: 282, startPoint y: 93, endPoint x: 309, endPoint y: 90, distance: 26.3
click at [309, 96] on tr "Kids Pull-Ups (5T-6T) 75 7.5e-07" at bounding box center [205, 102] width 275 height 13
click at [308, 96] on td "7.5e-07" at bounding box center [312, 102] width 61 height 13
click at [37, 81] on p "Distributions" at bounding box center [27, 78] width 24 height 5
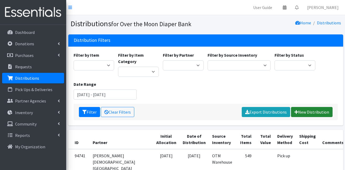
click at [306, 114] on link "New Distribution" at bounding box center [312, 112] width 42 height 10
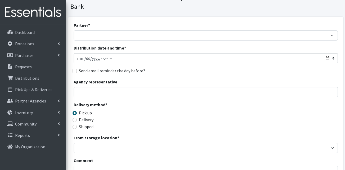
scroll to position [27, 0]
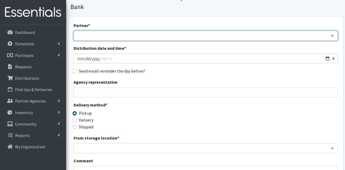
click at [115, 31] on select "AHJ Library System Amerigroup Back To School Event CCC [PERSON_NAME] Lighthouse…" at bounding box center [206, 36] width 265 height 10
select select "4547"
click at [74, 31] on select "AHJ Library System Amerigroup Back To School Event CCC [PERSON_NAME] Lighthouse…" at bounding box center [206, 36] width 265 height 10
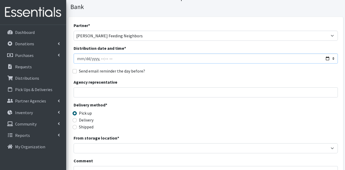
click at [85, 54] on input "Distribution date and time *" at bounding box center [206, 59] width 265 height 10
click at [102, 54] on input "Distribution date and time *" at bounding box center [206, 59] width 265 height 10
click at [101, 54] on input "Distribution date and time *" at bounding box center [206, 59] width 265 height 10
click at [113, 54] on input "Distribution date and time *" at bounding box center [206, 59] width 265 height 10
type input "2025-08-12T10:00"
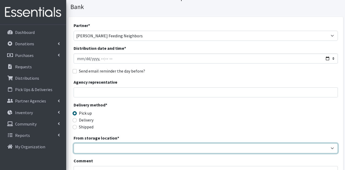
click at [105, 143] on select "OTM Warehouse" at bounding box center [206, 148] width 265 height 10
select select "385"
click at [74, 143] on select "OTM Warehouse" at bounding box center [206, 148] width 265 height 10
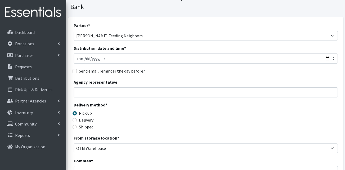
click at [149, 102] on div "Delivery method * Pick up Delivery Shipped Shipping cost" at bounding box center [206, 118] width 265 height 33
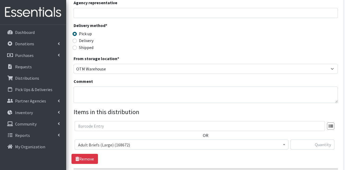
scroll to position [133, 0]
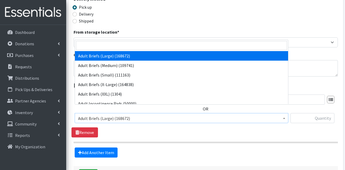
click at [113, 115] on span "Adult Briefs (Large) (168672)" at bounding box center [181, 118] width 207 height 7
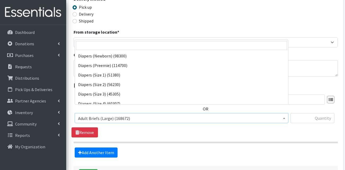
scroll to position [80, 0]
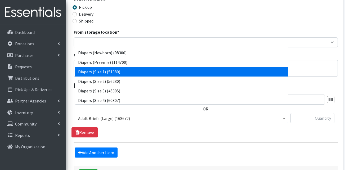
select select "13420"
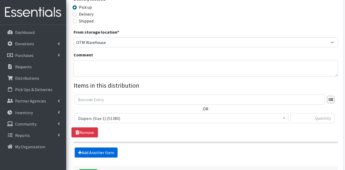
click at [98, 148] on link "Add Another Item" at bounding box center [96, 153] width 43 height 10
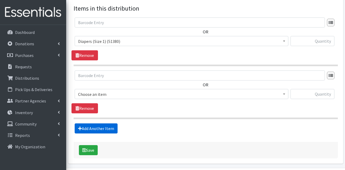
scroll to position [218, 0]
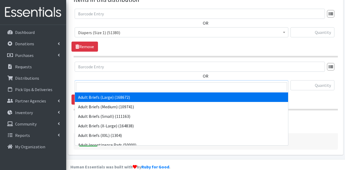
click at [105, 82] on span "Adult Briefs (Large) (168672)" at bounding box center [181, 85] width 207 height 7
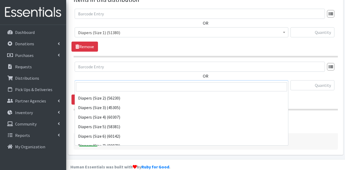
scroll to position [106, 0]
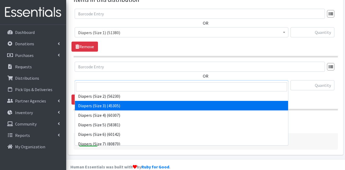
select select "13421"
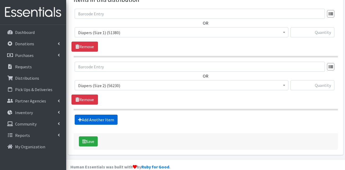
click at [96, 115] on link "Add Another Item" at bounding box center [96, 120] width 43 height 10
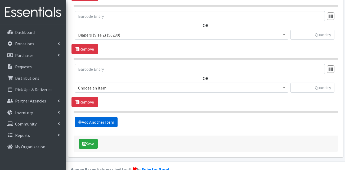
scroll to position [271, 0]
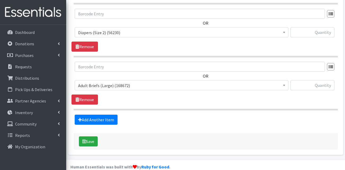
click at [111, 82] on span "Adult Briefs (Large) (168672) Adult Briefs (Medium) (109741) Adult Briefs (Smal…" at bounding box center [182, 87] width 214 height 14
click at [112, 82] on span "Adult Briefs (Large) (168672)" at bounding box center [181, 85] width 207 height 7
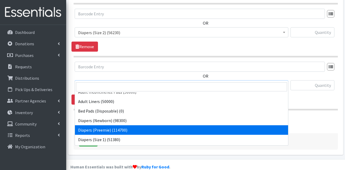
scroll to position [80, 0]
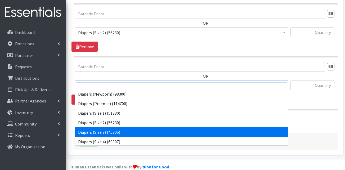
select select "13422"
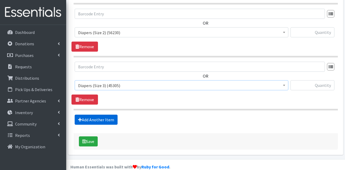
click at [100, 115] on link "Add Another Item" at bounding box center [96, 120] width 43 height 10
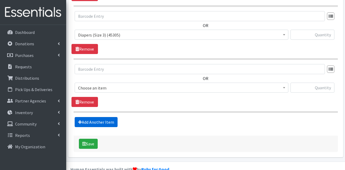
scroll to position [324, 0]
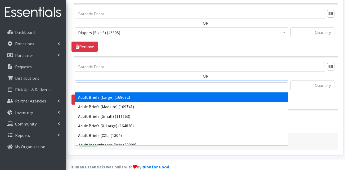
click at [114, 82] on span "Adult Briefs (Large) (168672)" at bounding box center [181, 85] width 207 height 7
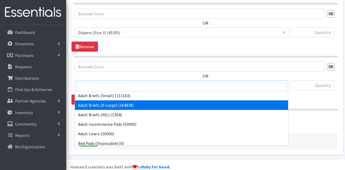
scroll to position [106, 0]
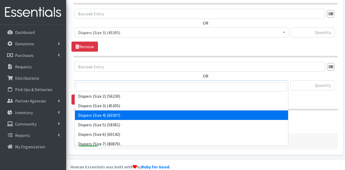
select select "13416"
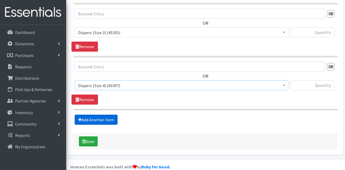
click at [102, 115] on link "Add Another Item" at bounding box center [96, 120] width 43 height 10
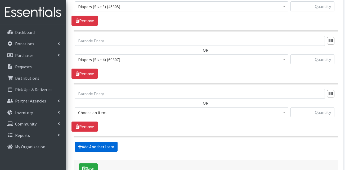
scroll to position [377, 0]
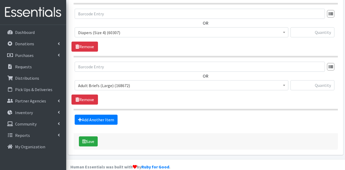
click at [115, 80] on span "Adult Briefs (Large) (168672)" at bounding box center [182, 85] width 214 height 10
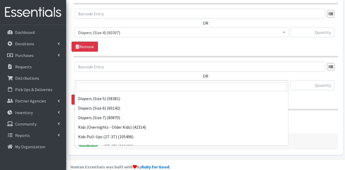
scroll to position [133, 0]
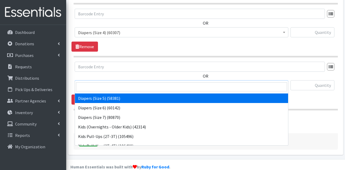
select select "13389"
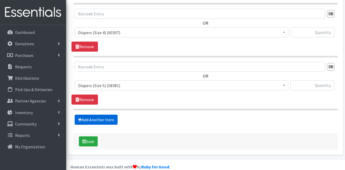
click at [111, 115] on link "Add Another Item" at bounding box center [96, 120] width 43 height 10
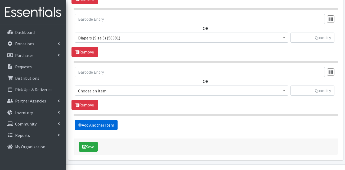
scroll to position [430, 0]
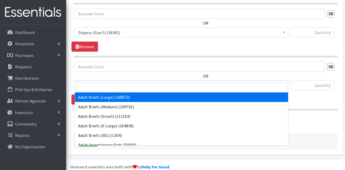
click at [114, 82] on span "Adult Briefs (Large) (168672)" at bounding box center [181, 85] width 207 height 7
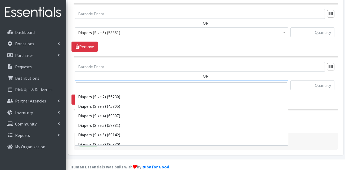
scroll to position [106, 0]
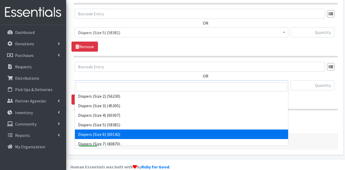
select select "13390"
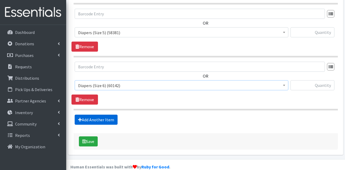
click at [101, 115] on link "Add Another Item" at bounding box center [96, 120] width 43 height 10
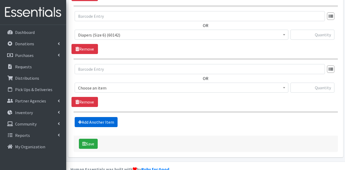
scroll to position [483, 0]
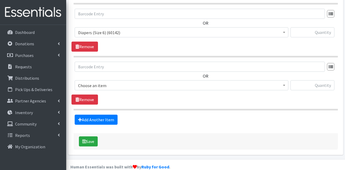
click at [108, 82] on span "Choose an item" at bounding box center [181, 85] width 207 height 7
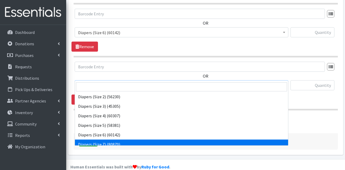
scroll to position [106, 0]
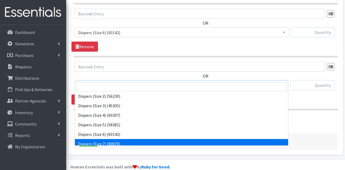
select select "13423"
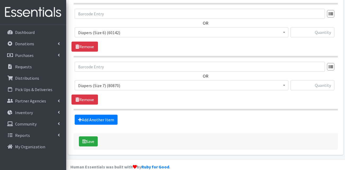
click at [144, 133] on div "Save" at bounding box center [206, 141] width 265 height 16
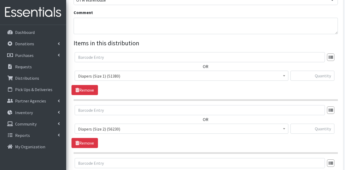
scroll to position [165, 0]
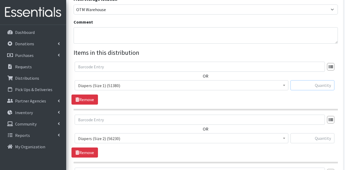
click at [327, 80] on input "text" at bounding box center [313, 85] width 44 height 10
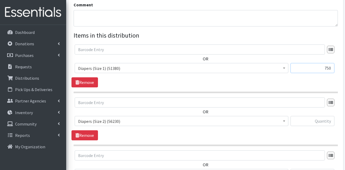
scroll to position [192, 0]
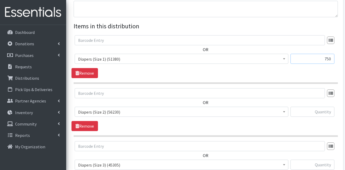
type input "750"
click at [320, 107] on input "text" at bounding box center [313, 112] width 44 height 10
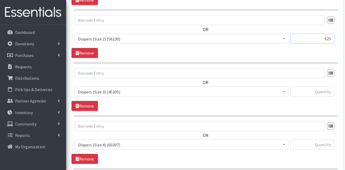
scroll to position [271, 0]
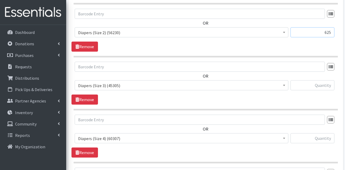
type input "625"
click at [317, 80] on input "text" at bounding box center [313, 85] width 44 height 10
type input "600"
click at [325, 133] on input "text" at bounding box center [313, 138] width 44 height 10
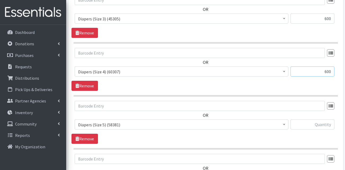
scroll to position [377, 0]
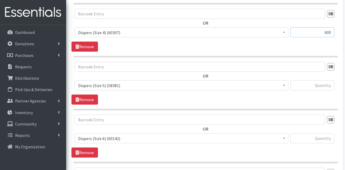
type input "600"
click at [315, 80] on input "text" at bounding box center [313, 85] width 44 height 10
type input "750"
click at [312, 96] on section "OR Adult Briefs (Large) (168672) Adult Briefs (Medium) (109741) Adult Briefs (S…" at bounding box center [206, 86] width 265 height 49
click at [309, 133] on input "text" at bounding box center [313, 138] width 44 height 10
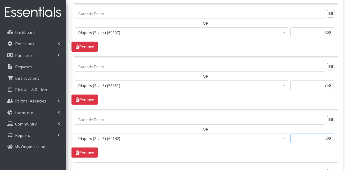
type input "500"
click at [305, 142] on div "OR Adult Briefs (Large) (168672) Adult Briefs (Medium) (109741) Adult Briefs (S…" at bounding box center [206, 136] width 268 height 43
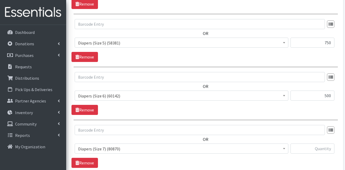
scroll to position [430, 0]
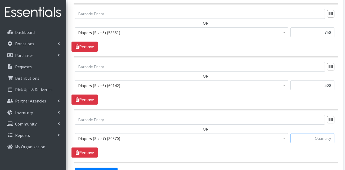
click at [318, 133] on input "text" at bounding box center [313, 138] width 44 height 10
type input "100"
click at [318, 138] on div "100" at bounding box center [313, 140] width 44 height 14
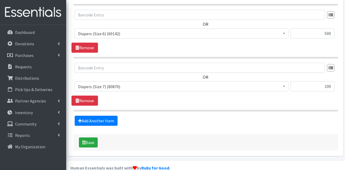
scroll to position [483, 0]
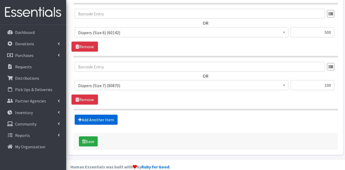
click at [104, 115] on link "Add Another Item" at bounding box center [96, 120] width 43 height 10
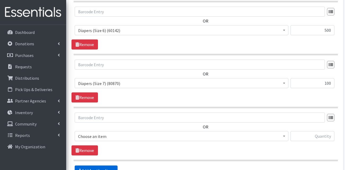
scroll to position [536, 0]
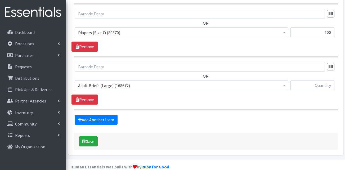
click at [114, 82] on span "Adult Briefs (Large) (168672)" at bounding box center [181, 85] width 207 height 7
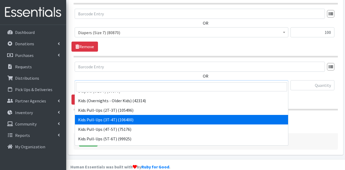
scroll to position [159, 0]
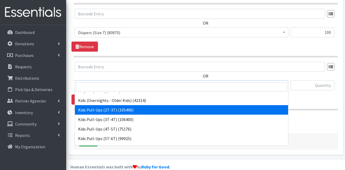
select select "13408"
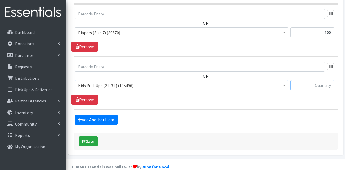
click at [311, 80] on input "text" at bounding box center [313, 85] width 44 height 10
type input "100"
click at [94, 115] on link "Add Another Item" at bounding box center [96, 120] width 43 height 10
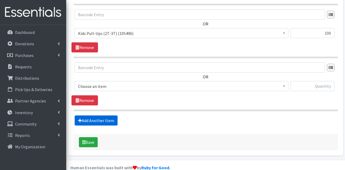
scroll to position [589, 0]
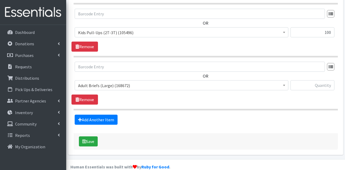
click at [102, 82] on span "Adult Briefs (Large) (168672)" at bounding box center [181, 85] width 207 height 7
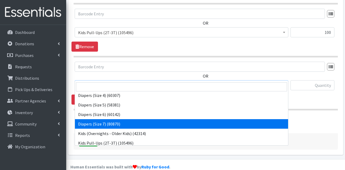
scroll to position [186, 0]
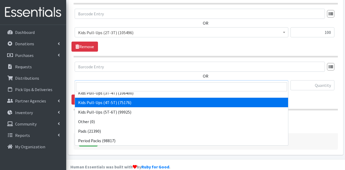
select select "13424"
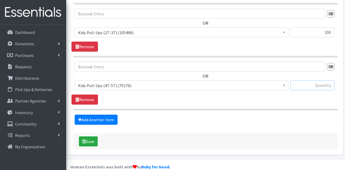
click at [306, 80] on input "text" at bounding box center [313, 85] width 44 height 10
type input "100"
click at [110, 115] on link "Add Another Item" at bounding box center [96, 120] width 43 height 10
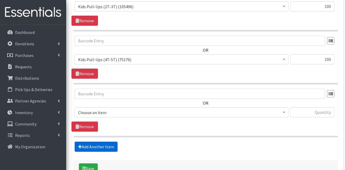
scroll to position [642, 0]
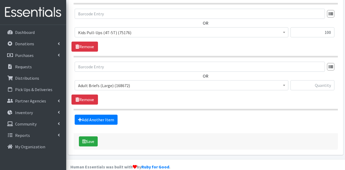
click at [115, 82] on span "Adult Briefs (Large) (168672)" at bounding box center [181, 85] width 207 height 7
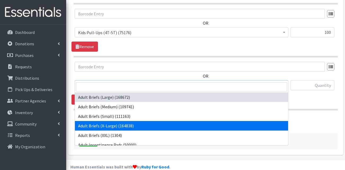
select select "13412"
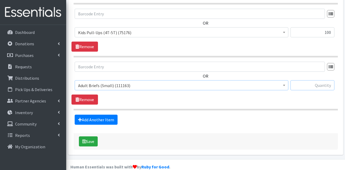
click at [303, 80] on input "text" at bounding box center [313, 85] width 44 height 10
type input "3"
type input "10"
click at [111, 115] on link "Add Another Item" at bounding box center [96, 120] width 43 height 10
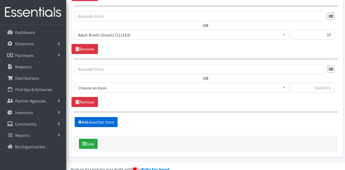
scroll to position [695, 0]
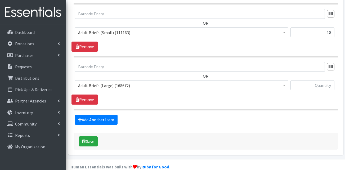
click at [125, 81] on span "Adult Briefs (Large) (168672)" at bounding box center [182, 85] width 214 height 10
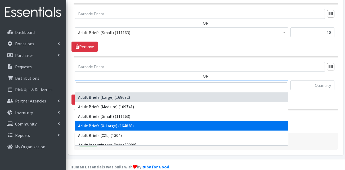
select select "15292"
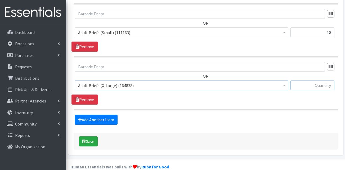
click at [323, 80] on input "text" at bounding box center [313, 85] width 44 height 10
type input "9"
click at [114, 115] on link "Add Another Item" at bounding box center [96, 120] width 43 height 10
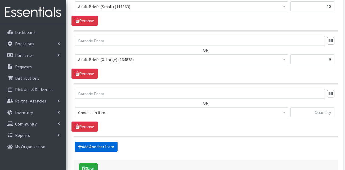
scroll to position [748, 0]
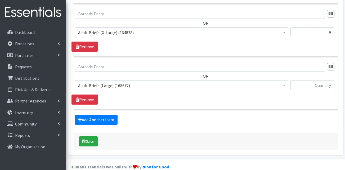
click at [104, 82] on span "Adult Briefs (Large) (168672)" at bounding box center [181, 85] width 207 height 7
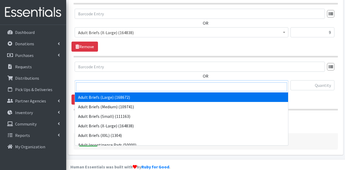
click at [97, 87] on input "search" at bounding box center [181, 86] width 211 height 9
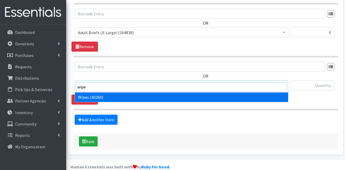
type input "wipe"
select select "13405"
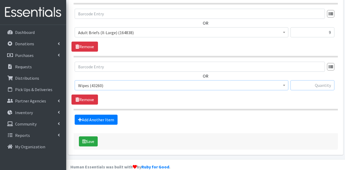
click at [313, 80] on input "text" at bounding box center [313, 85] width 44 height 10
type input "192"
click at [91, 115] on link "Add Another Item" at bounding box center [96, 120] width 43 height 10
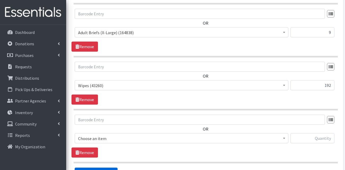
scroll to position [801, 0]
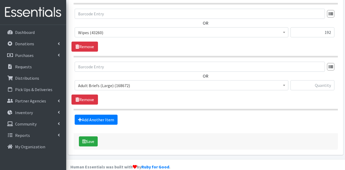
click at [114, 82] on span "Adult Briefs (Large) (168672) Adult Briefs (Medium) (109741) Adult Briefs (Smal…" at bounding box center [182, 87] width 214 height 14
click at [115, 82] on span "Adult Briefs (Large) (168672)" at bounding box center [181, 85] width 207 height 7
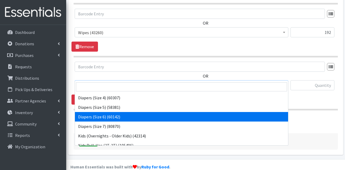
scroll to position [159, 0]
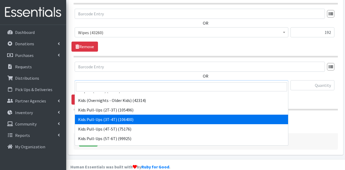
select select "13409"
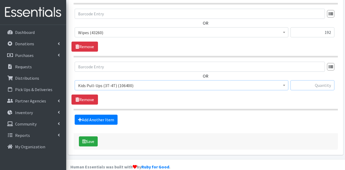
click at [314, 80] on input "text" at bounding box center [313, 85] width 44 height 10
type input "100"
click at [107, 115] on link "Add Another Item" at bounding box center [96, 120] width 43 height 10
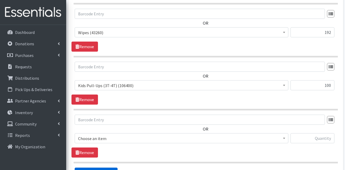
scroll to position [855, 0]
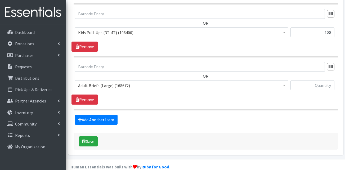
click at [109, 82] on span "Adult Briefs (Large) (168672)" at bounding box center [181, 85] width 207 height 7
click at [325, 80] on input "text" at bounding box center [313, 85] width 44 height 10
type input "11"
click at [298, 115] on div "Add Another Item" at bounding box center [206, 120] width 268 height 10
click at [101, 115] on link "Add Another Item" at bounding box center [96, 120] width 43 height 10
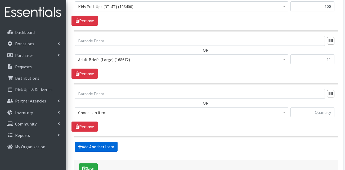
scroll to position [908, 0]
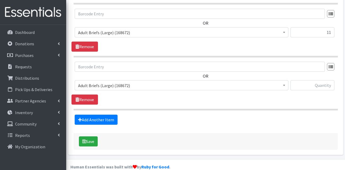
click at [114, 80] on span "Adult Briefs (Large) (168672)" at bounding box center [182, 85] width 214 height 10
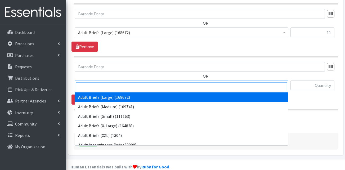
click at [112, 89] on input "search" at bounding box center [181, 86] width 211 height 9
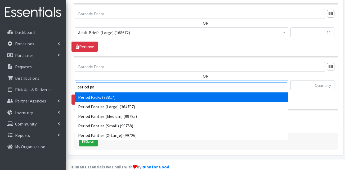
type input "period pa"
select select "15291"
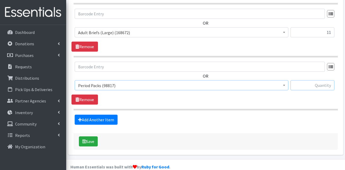
click at [295, 80] on input "text" at bounding box center [313, 85] width 44 height 10
type input "50"
click at [86, 115] on link "Add Another Item" at bounding box center [96, 120] width 43 height 10
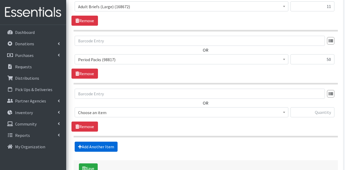
scroll to position [961, 0]
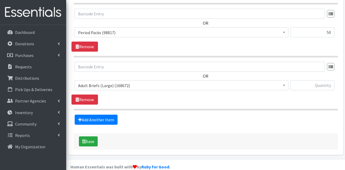
click at [106, 82] on span "Adult Briefs (Large) (168672)" at bounding box center [181, 85] width 207 height 7
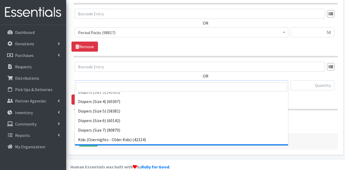
scroll to position [53, 0]
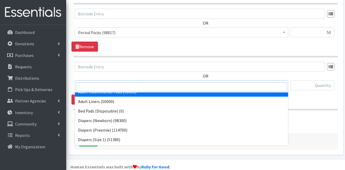
click at [104, 85] on input "search" at bounding box center [181, 86] width 211 height 9
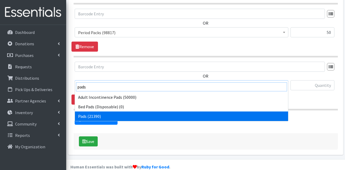
type input "pads"
select select "13402"
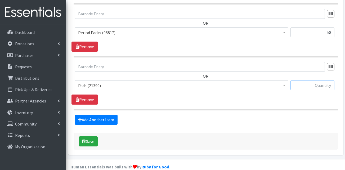
click at [311, 81] on input "text" at bounding box center [313, 85] width 44 height 10
type input "24"
click at [102, 115] on link "Add Another Item" at bounding box center [96, 120] width 43 height 10
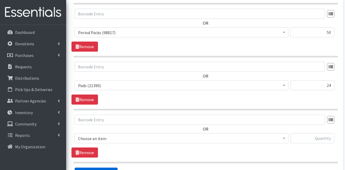
scroll to position [1014, 0]
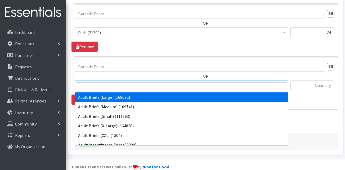
click at [108, 82] on span "Adult Briefs (Large) (168672)" at bounding box center [181, 85] width 207 height 7
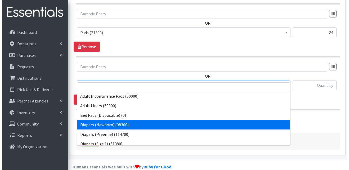
scroll to position [53, 0]
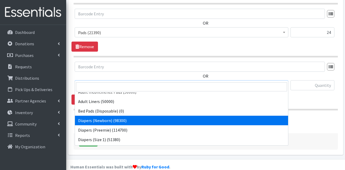
select select "13417"
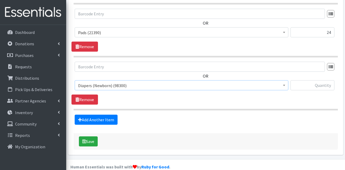
click at [325, 80] on input "text" at bounding box center [313, 85] width 44 height 10
type input "250"
click at [308, 115] on div "Add Another Item" at bounding box center [206, 120] width 268 height 10
click at [94, 136] on button "Save" at bounding box center [88, 141] width 19 height 10
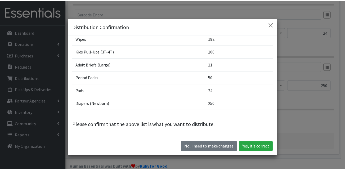
scroll to position [15, 0]
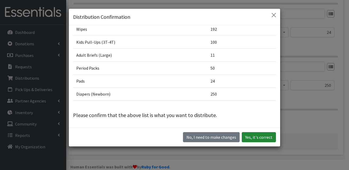
click at [262, 134] on button "Yes, it's correct" at bounding box center [259, 137] width 34 height 10
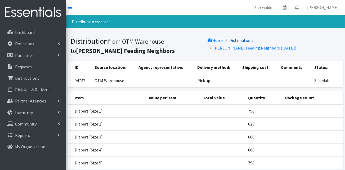
click at [239, 39] on link "Distributions" at bounding box center [242, 40] width 24 height 5
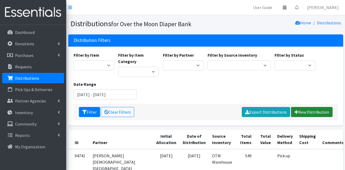
click at [305, 114] on link "New Distribution" at bounding box center [312, 112] width 42 height 10
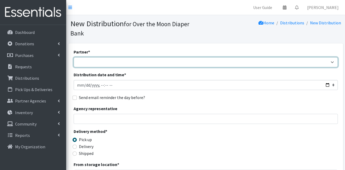
click at [96, 57] on select "AHJ Library System Amerigroup Back To School Event CCC [PERSON_NAME] Lighthouse…" at bounding box center [206, 62] width 265 height 10
select select "4674"
click at [74, 57] on select "AHJ Library System Amerigroup Back To School Event CCC [PERSON_NAME] Lighthouse…" at bounding box center [206, 62] width 265 height 10
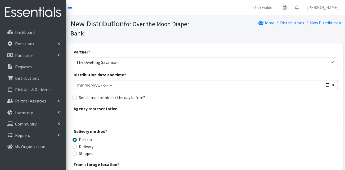
click at [86, 80] on input "Distribution date and time *" at bounding box center [206, 85] width 265 height 10
click at [102, 80] on input "Distribution date and time *" at bounding box center [206, 85] width 265 height 10
click at [113, 80] on input "Distribution date and time *" at bounding box center [206, 85] width 265 height 10
type input "2025-08-13T10:00"
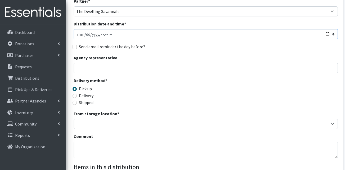
scroll to position [53, 0]
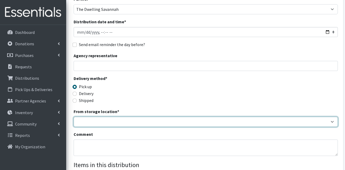
drag, startPoint x: 88, startPoint y: 115, endPoint x: 89, endPoint y: 118, distance: 3.4
click at [88, 117] on select "OTM Warehouse" at bounding box center [206, 122] width 265 height 10
select select "385"
click at [74, 117] on select "OTM Warehouse" at bounding box center [206, 122] width 265 height 10
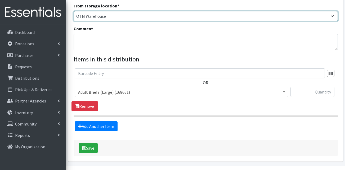
scroll to position [159, 0]
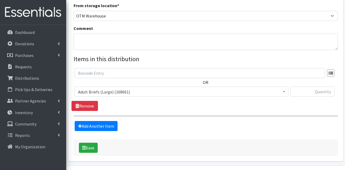
click at [101, 88] on span "Adult Briefs (Large) (168661)" at bounding box center [181, 91] width 207 height 7
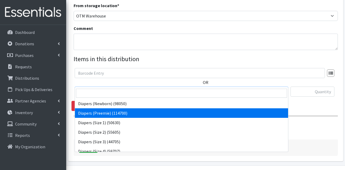
scroll to position [80, 0]
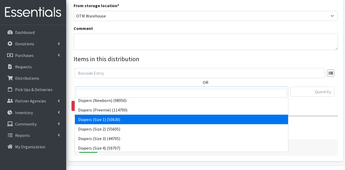
select select "13420"
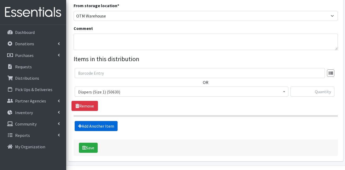
click at [93, 121] on link "Add Another Item" at bounding box center [96, 126] width 43 height 10
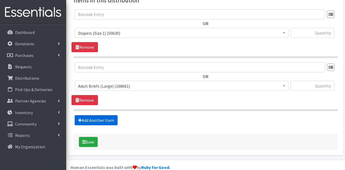
scroll to position [218, 0]
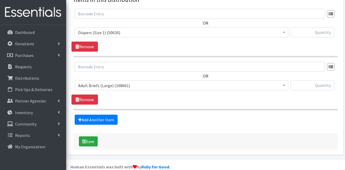
click at [101, 81] on span "Adult Briefs (Large) (168661)" at bounding box center [182, 85] width 214 height 10
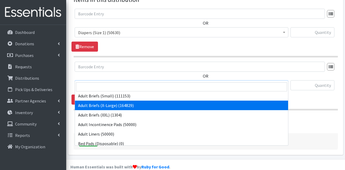
scroll to position [80, 0]
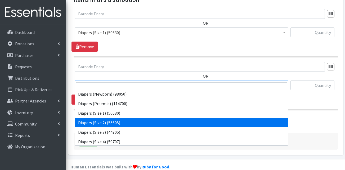
select select "13421"
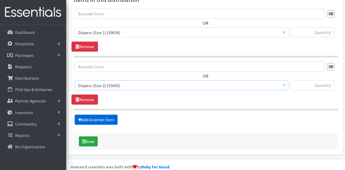
click at [92, 115] on link "Add Another Item" at bounding box center [96, 120] width 43 height 10
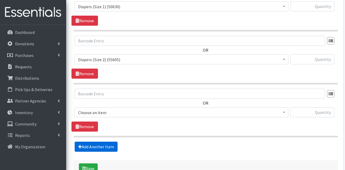
scroll to position [271, 0]
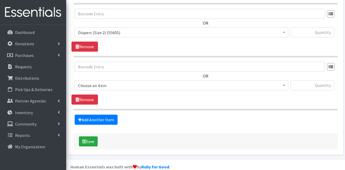
click at [112, 82] on span "Choose an item" at bounding box center [181, 85] width 207 height 7
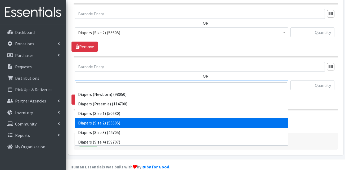
scroll to position [80, 0]
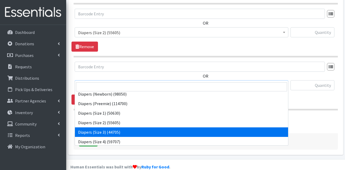
select select "13422"
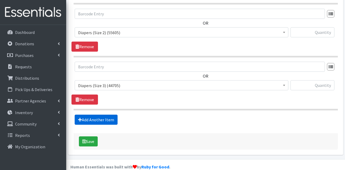
click at [102, 115] on link "Add Another Item" at bounding box center [96, 120] width 43 height 10
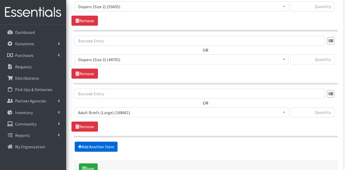
scroll to position [324, 0]
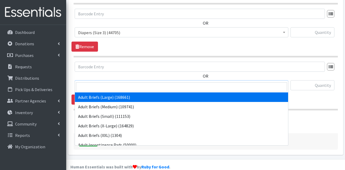
click at [114, 80] on span "Adult Briefs (Large) (168661)" at bounding box center [182, 85] width 214 height 10
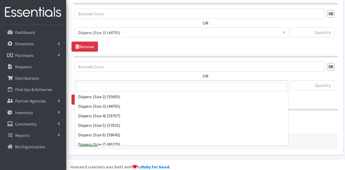
scroll to position [106, 0]
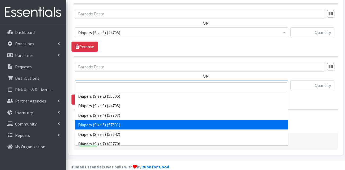
select select "13389"
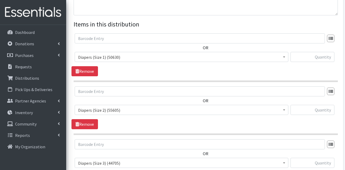
scroll to position [165, 0]
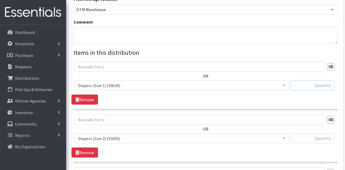
click at [313, 80] on input "text" at bounding box center [313, 85] width 44 height 10
type input "100"
click at [321, 133] on input "text" at bounding box center [313, 138] width 44 height 10
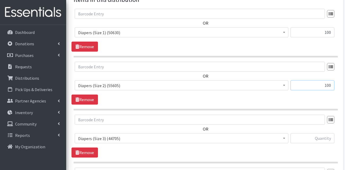
type input "100"
click at [320, 133] on input "text" at bounding box center [313, 138] width 44 height 10
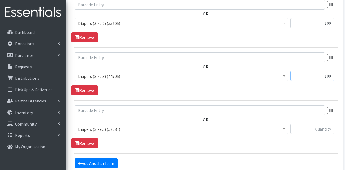
scroll to position [298, 0]
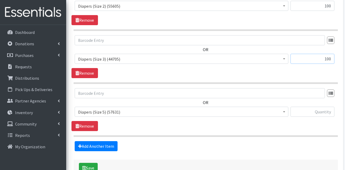
type input "100"
click at [322, 107] on input "text" at bounding box center [313, 112] width 44 height 10
type input "75"
click at [98, 141] on link "Add Another Item" at bounding box center [96, 146] width 43 height 10
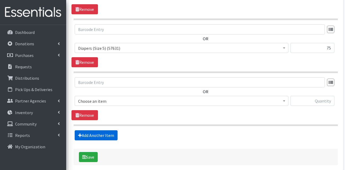
scroll to position [377, 0]
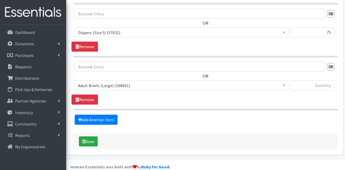
click at [108, 82] on span "Adult Briefs (Large) (168661)" at bounding box center [181, 85] width 207 height 7
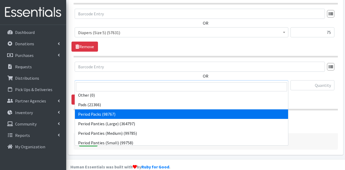
scroll to position [186, 0]
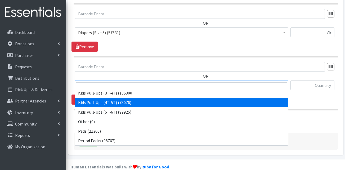
select select "13424"
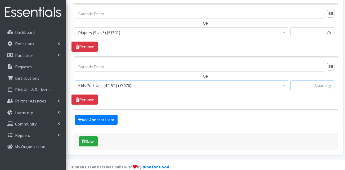
click at [311, 80] on input "text" at bounding box center [313, 85] width 44 height 10
type input "100"
click at [106, 115] on link "Add Another Item" at bounding box center [96, 120] width 43 height 10
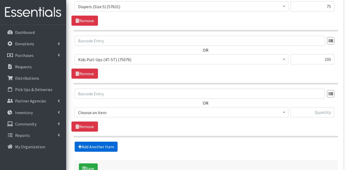
scroll to position [430, 0]
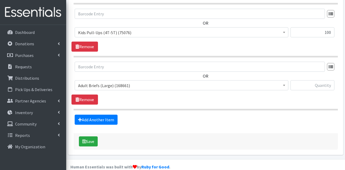
click at [105, 81] on span "Adult Briefs (Large) (168661)" at bounding box center [182, 85] width 214 height 10
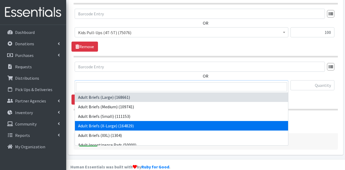
drag, startPoint x: 105, startPoint y: 128, endPoint x: 182, endPoint y: 103, distance: 80.2
select select "15292"
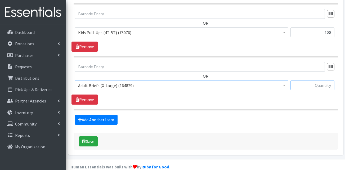
click at [308, 80] on input "text" at bounding box center [313, 85] width 44 height 10
type input "2"
click at [102, 115] on link "Add Another Item" at bounding box center [96, 120] width 43 height 10
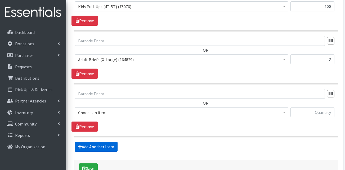
scroll to position [483, 0]
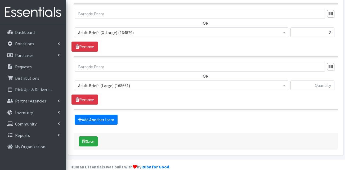
click at [119, 82] on span "Adult Briefs (Large) (168661)" at bounding box center [181, 85] width 207 height 7
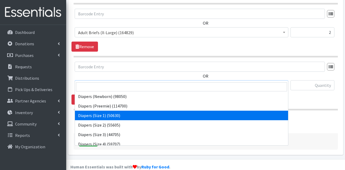
scroll to position [80, 0]
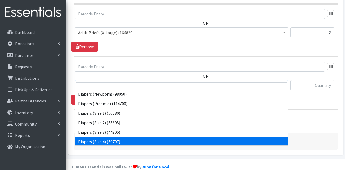
select select "13416"
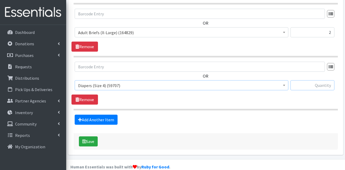
click at [306, 80] on input "text" at bounding box center [313, 85] width 44 height 10
type input "200"
click at [111, 115] on link "Add Another Item" at bounding box center [96, 120] width 43 height 10
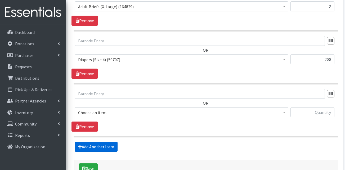
scroll to position [536, 0]
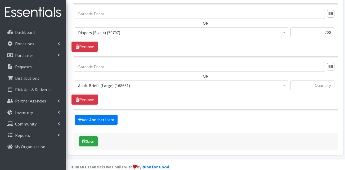
click at [108, 83] on span "Adult Briefs (Large) (168661) Adult Briefs (Medium) (109741) Adult Briefs (Smal…" at bounding box center [182, 87] width 214 height 14
click at [108, 82] on span "Adult Briefs (Large) (168661)" at bounding box center [181, 85] width 207 height 7
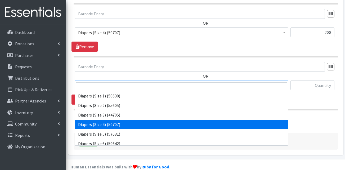
scroll to position [133, 0]
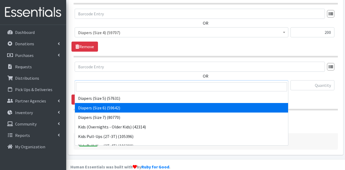
select select "13390"
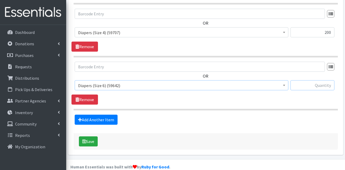
click at [315, 80] on input "text" at bounding box center [313, 85] width 44 height 10
type input "200"
click at [100, 115] on link "Add Another Item" at bounding box center [96, 120] width 43 height 10
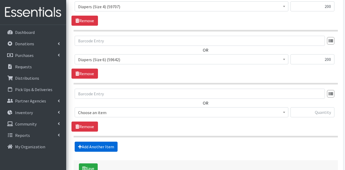
scroll to position [589, 0]
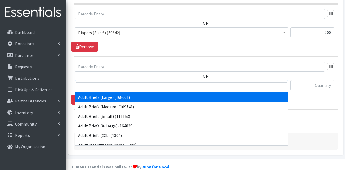
click at [118, 80] on span "Adult Briefs (Large) (168661)" at bounding box center [182, 85] width 214 height 10
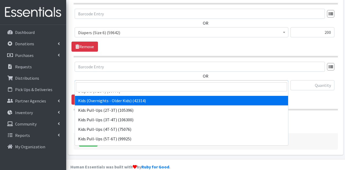
scroll to position [159, 0]
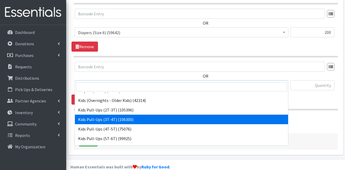
select select "13409"
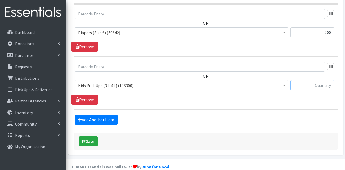
click at [324, 80] on input "text" at bounding box center [313, 85] width 44 height 10
type input "100"
click at [96, 115] on link "Add Another Item" at bounding box center [96, 120] width 43 height 10
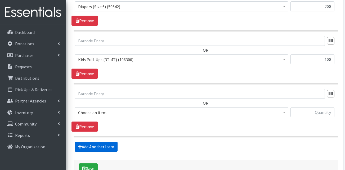
scroll to position [642, 0]
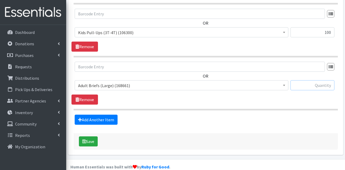
click at [323, 80] on input "text" at bounding box center [313, 85] width 44 height 10
type input "2"
click at [85, 115] on link "Add Another Item" at bounding box center [96, 120] width 43 height 10
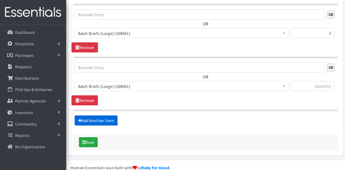
scroll to position [695, 0]
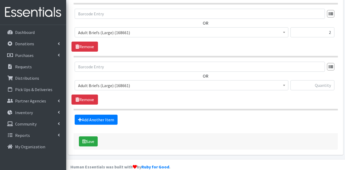
click at [108, 80] on span "Adult Briefs (Large) (168661) Adult Briefs (Medium) (109741) Adult Briefs (Smal…" at bounding box center [182, 87] width 214 height 14
click at [109, 82] on span "Adult Briefs (Large) (168661)" at bounding box center [181, 85] width 207 height 7
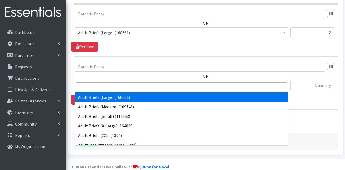
click at [110, 87] on input "search" at bounding box center [181, 86] width 211 height 9
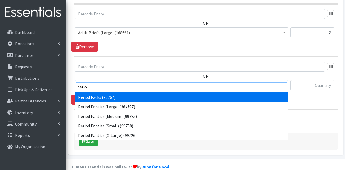
type input "perio"
select select "15291"
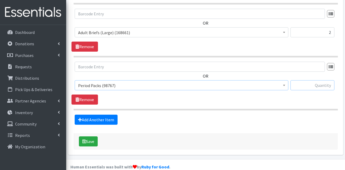
click at [313, 80] on input "text" at bounding box center [313, 85] width 44 height 10
type input "20"
click at [100, 115] on link "Add Another Item" at bounding box center [96, 120] width 43 height 10
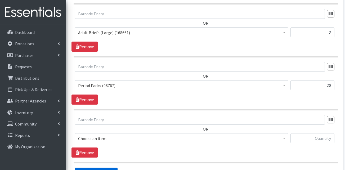
scroll to position [748, 0]
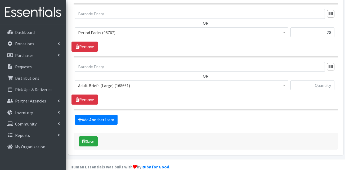
click at [111, 82] on span "Adult Briefs (Large) (168661)" at bounding box center [181, 85] width 207 height 7
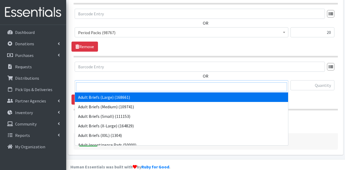
click at [106, 89] on input "search" at bounding box center [181, 86] width 211 height 9
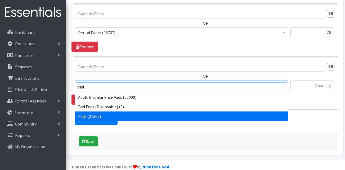
type input "pad"
select select "13402"
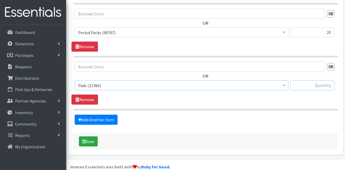
click at [312, 80] on input "text" at bounding box center [313, 85] width 44 height 10
type input "20"
click at [105, 115] on link "Add Another Item" at bounding box center [96, 120] width 43 height 10
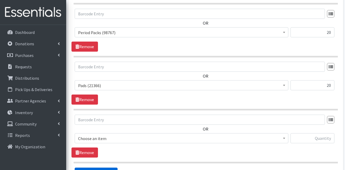
scroll to position [801, 0]
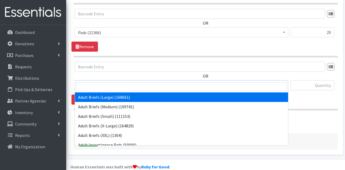
click at [116, 82] on span "Adult Briefs (Large) (168661)" at bounding box center [181, 85] width 207 height 7
click at [115, 87] on input "search" at bounding box center [181, 86] width 211 height 9
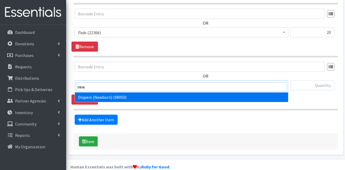
type input "new"
select select "13417"
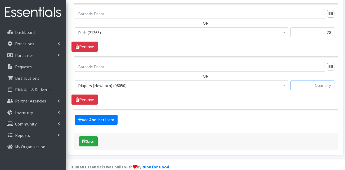
click at [311, 80] on input "text" at bounding box center [313, 85] width 44 height 10
type input "200"
click at [300, 99] on section "OR Adult Briefs (Large) (168661) Adult Briefs (Medium) (109741) Adult Briefs (S…" at bounding box center [206, 86] width 265 height 49
click at [91, 136] on button "Save" at bounding box center [88, 141] width 19 height 10
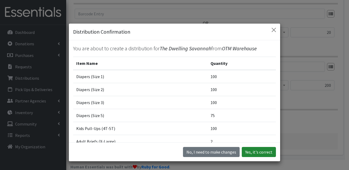
click at [258, 149] on button "Yes, it's correct" at bounding box center [259, 152] width 34 height 10
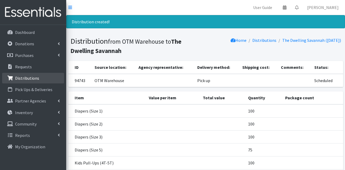
click at [29, 80] on p "Distributions" at bounding box center [27, 78] width 24 height 5
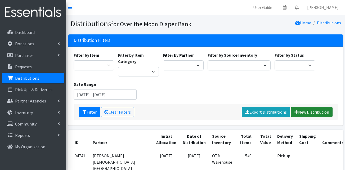
click at [302, 112] on link "New Distribution" at bounding box center [312, 112] width 42 height 10
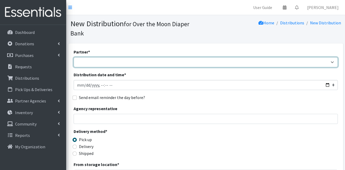
click at [113, 57] on select "AHJ Library System Amerigroup Back To School Event CCC [PERSON_NAME] Lighthouse…" at bounding box center [206, 62] width 265 height 10
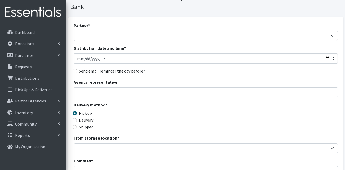
click at [91, 32] on div "Partner * AHJ Library System Amerigroup Back To School Event CCC [PERSON_NAME] …" at bounding box center [206, 142] width 265 height 241
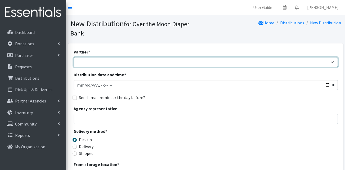
click at [83, 57] on select "AHJ Library System Amerigroup Back To School Event CCC [PERSON_NAME] Lighthouse…" at bounding box center [206, 62] width 265 height 10
select select "5495"
click at [74, 57] on select "AHJ Library System Amerigroup Back To School Event CCC [PERSON_NAME] Lighthouse…" at bounding box center [206, 62] width 265 height 10
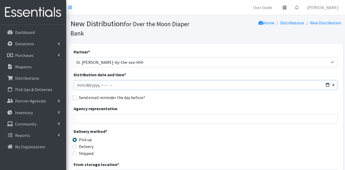
click at [82, 80] on input "Distribution date and time *" at bounding box center [206, 85] width 265 height 10
click at [85, 80] on input "Distribution date and time *" at bounding box center [206, 85] width 265 height 10
type input "[DATE]T23:59"
click at [100, 80] on input "Distribution date and time *" at bounding box center [206, 85] width 265 height 10
type input "[DATE]T13:00"
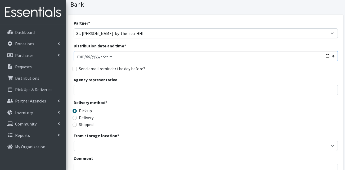
scroll to position [80, 0]
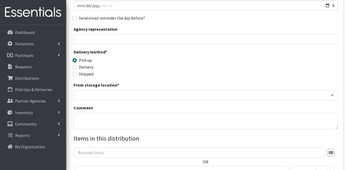
drag, startPoint x: 96, startPoint y: 95, endPoint x: 95, endPoint y: 89, distance: 6.0
click at [96, 94] on div "Partner * AHJ Library System Amerigroup Back To School Event CCC [PERSON_NAME] …" at bounding box center [206, 89] width 265 height 241
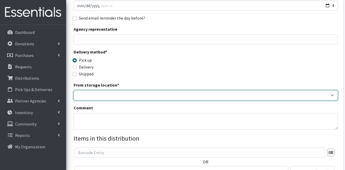
click at [95, 90] on select "OTM Warehouse" at bounding box center [206, 95] width 265 height 10
select select "385"
click at [74, 90] on select "OTM Warehouse" at bounding box center [206, 95] width 265 height 10
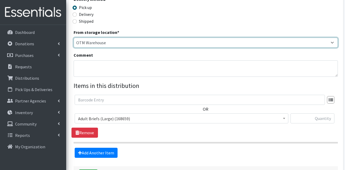
scroll to position [133, 0]
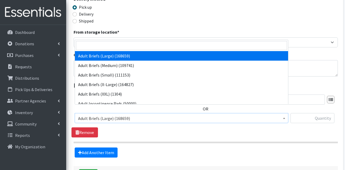
click at [96, 115] on span "Adult Briefs (Large) (168659)" at bounding box center [181, 118] width 207 height 7
click at [93, 47] on input "search" at bounding box center [181, 45] width 211 height 9
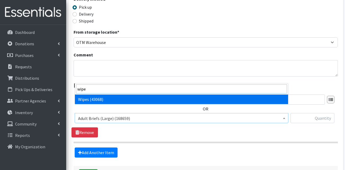
type input "wipe"
select select "13405"
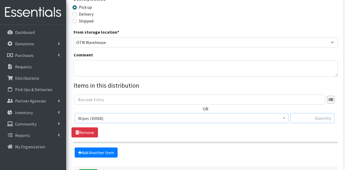
click at [315, 113] on input "text" at bounding box center [313, 118] width 44 height 10
type input "120"
click at [180, 130] on section "OR Adult Briefs (Large) (168659) Adult Briefs (Medium) (109741) Adult Briefs (S…" at bounding box center [206, 119] width 265 height 49
click at [96, 148] on link "Add Another Item" at bounding box center [96, 153] width 43 height 10
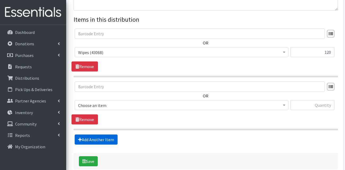
scroll to position [218, 0]
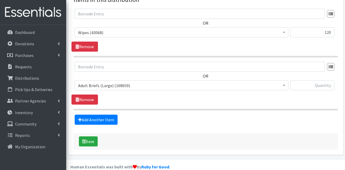
click at [111, 82] on span "Adult Briefs (Large) (168659)" at bounding box center [181, 85] width 207 height 7
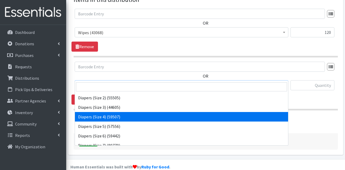
scroll to position [106, 0]
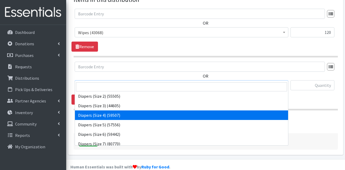
select select "13416"
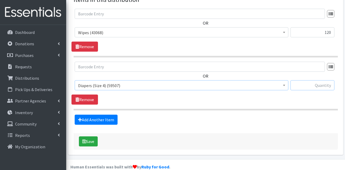
click at [318, 80] on input "text" at bounding box center [313, 85] width 44 height 10
type input "200"
click at [302, 93] on div "OR Adult Briefs (Large) (168659) Adult Briefs (Medium) (109741) Adult Briefs (S…" at bounding box center [206, 83] width 268 height 43
click at [90, 136] on button "Save" at bounding box center [88, 141] width 19 height 10
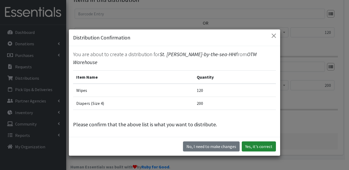
click at [252, 142] on button "Yes, it's correct" at bounding box center [259, 147] width 34 height 10
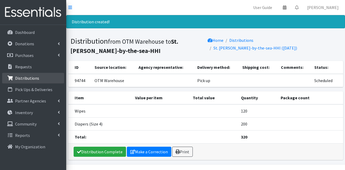
click at [24, 78] on p "Distributions" at bounding box center [27, 78] width 24 height 5
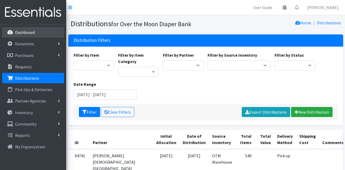
click at [29, 33] on p "Dashboard" at bounding box center [25, 32] width 20 height 5
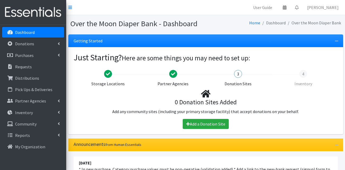
click at [275, 57] on h2 "Just Starting? Here are some things you may need to set up:" at bounding box center [206, 57] width 265 height 10
click at [213, 74] on div "3 Donation Sites" at bounding box center [239, 77] width 60 height 20
